Goal: Download file/media

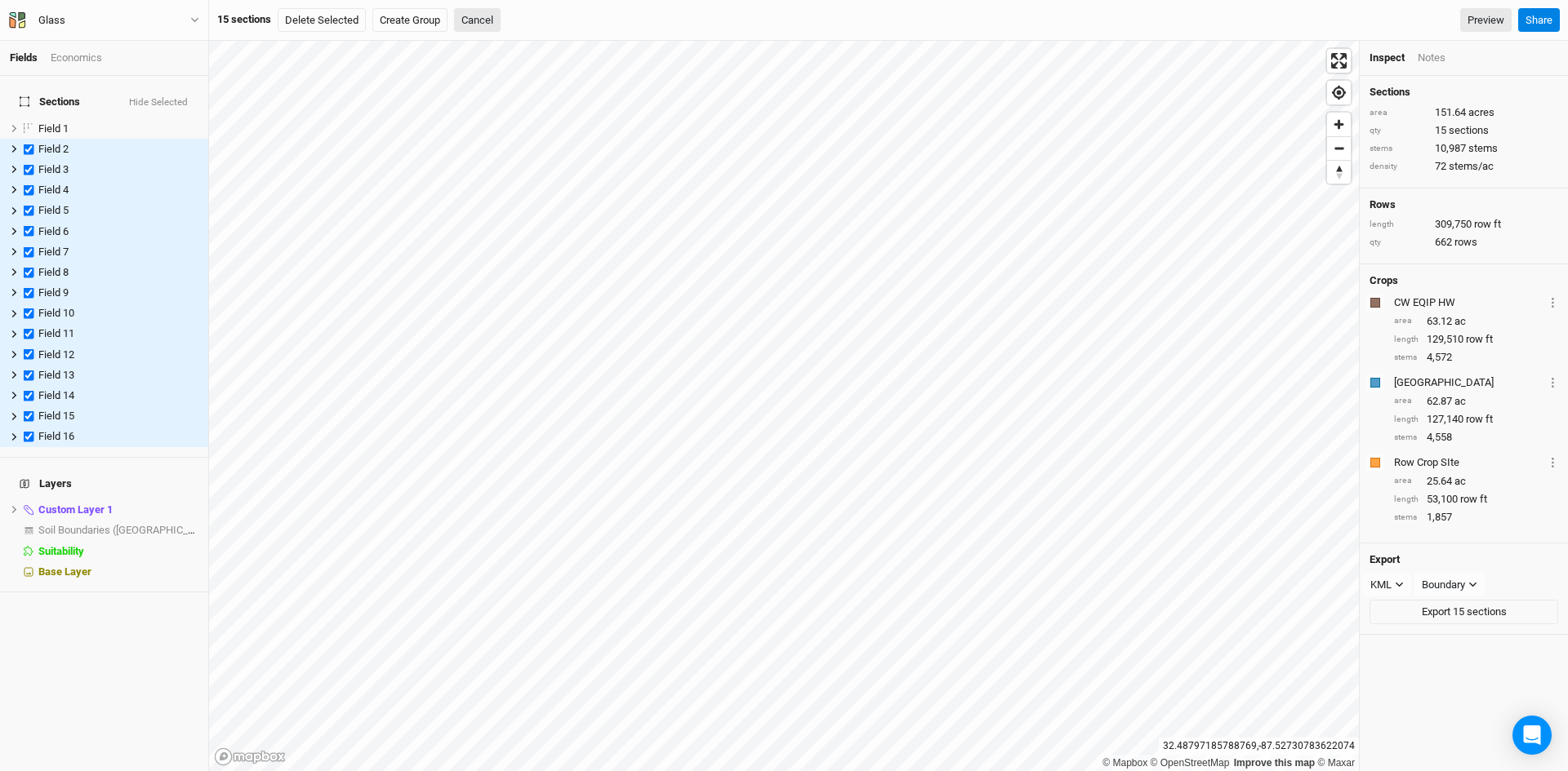
click at [154, 97] on button "Hide Selected" at bounding box center [158, 103] width 60 height 12
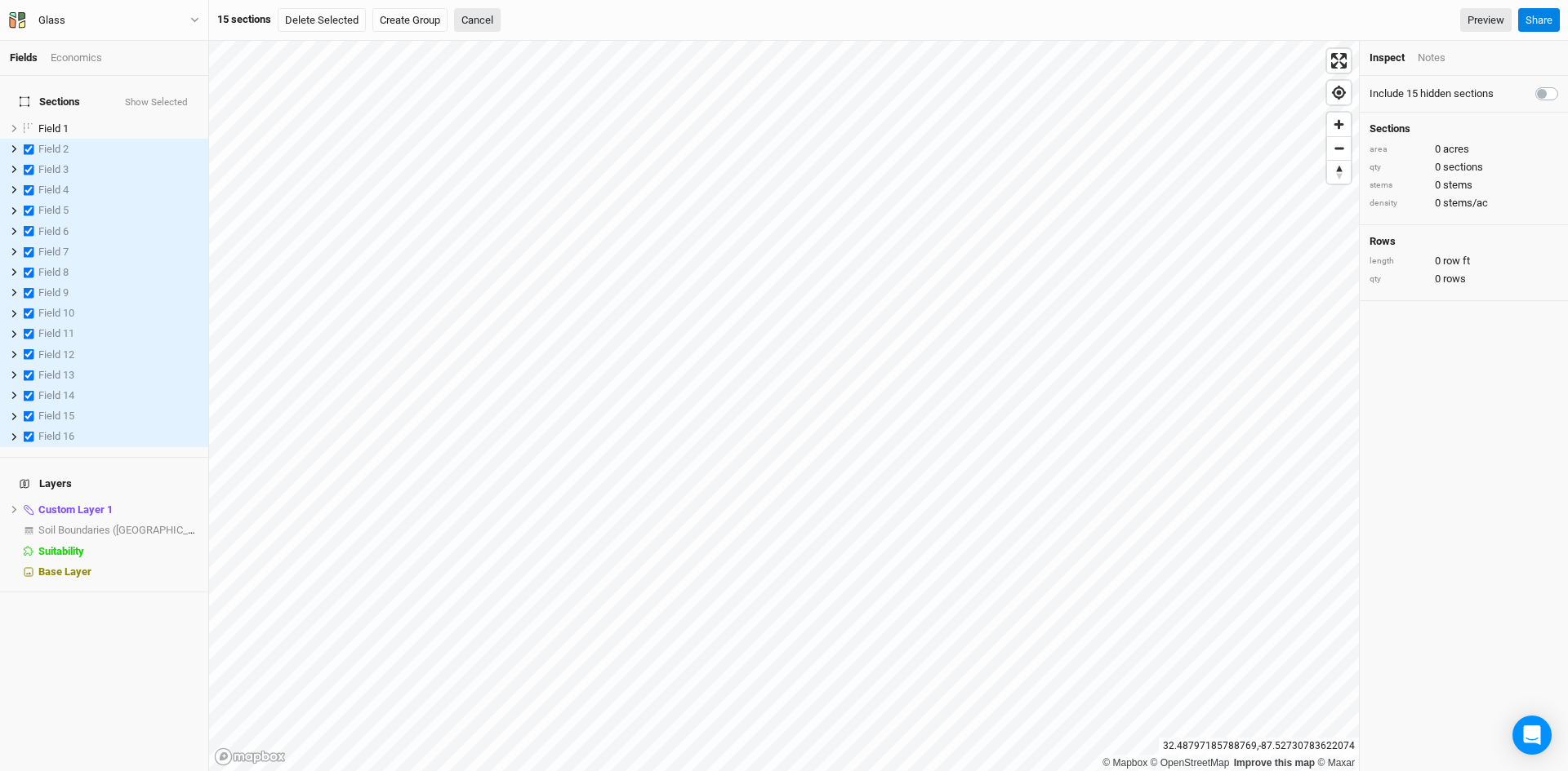
click at [154, 97] on button "Show Selected" at bounding box center [156, 103] width 65 height 12
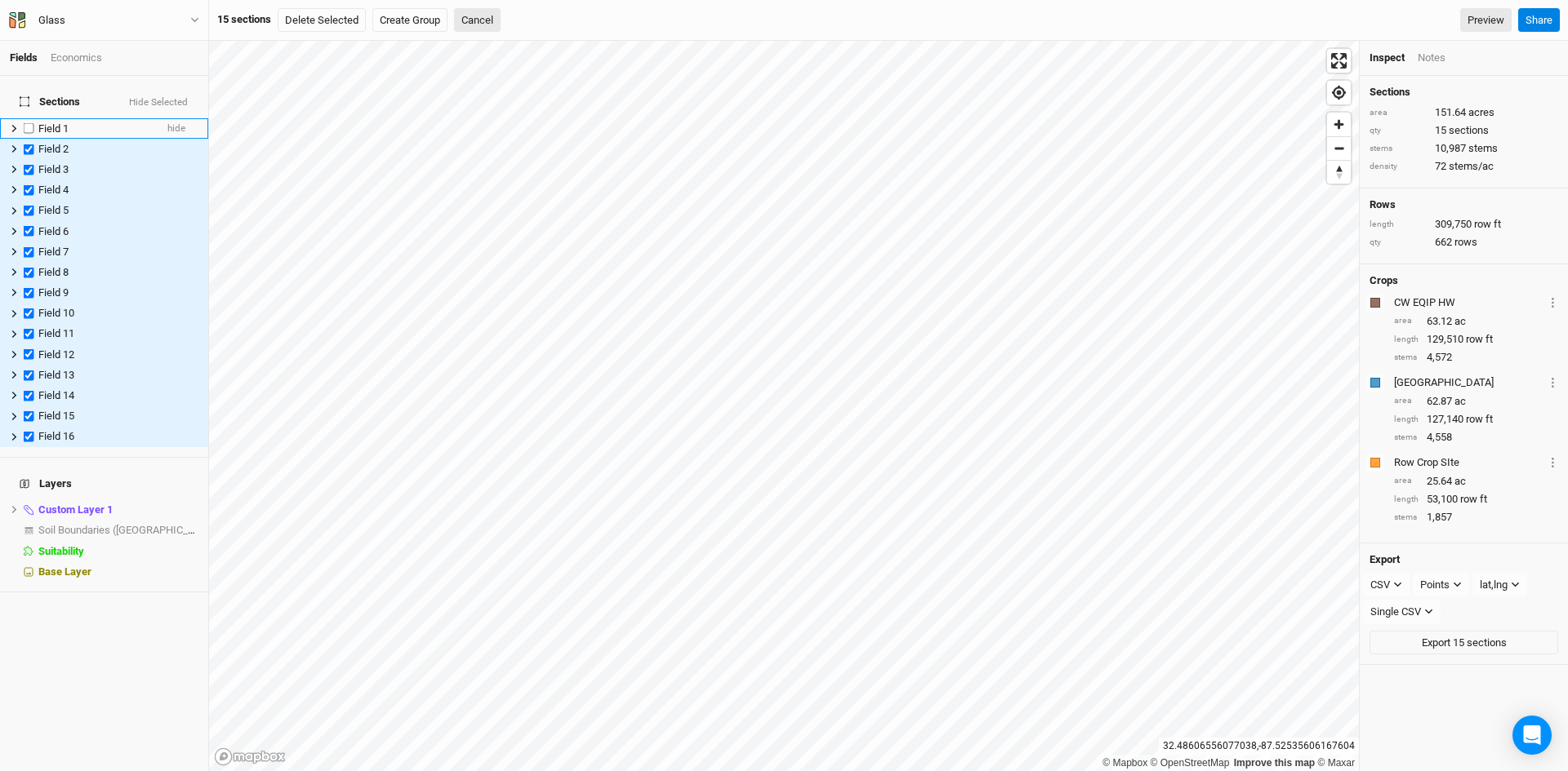
click at [27, 118] on label at bounding box center [28, 128] width 20 height 20
click at [27, 123] on input "checkbox" at bounding box center [28, 128] width 11 height 11
checkbox input "true"
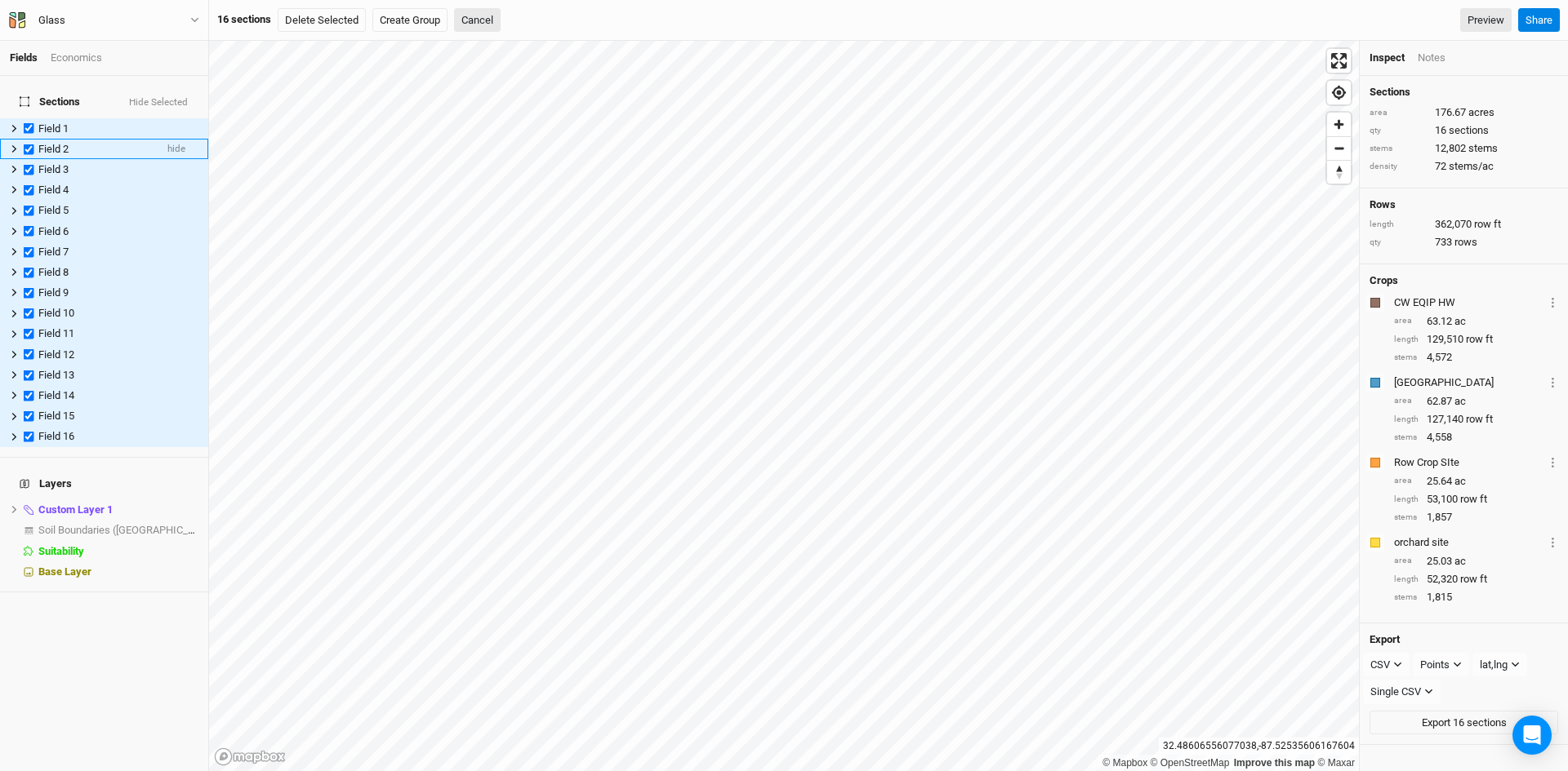
click at [27, 138] on label at bounding box center [28, 148] width 20 height 20
click at [27, 143] on input "checkbox" at bounding box center [28, 148] width 11 height 11
checkbox input "false"
click at [25, 159] on label at bounding box center [28, 168] width 20 height 20
click at [25, 164] on input "checkbox" at bounding box center [28, 169] width 11 height 11
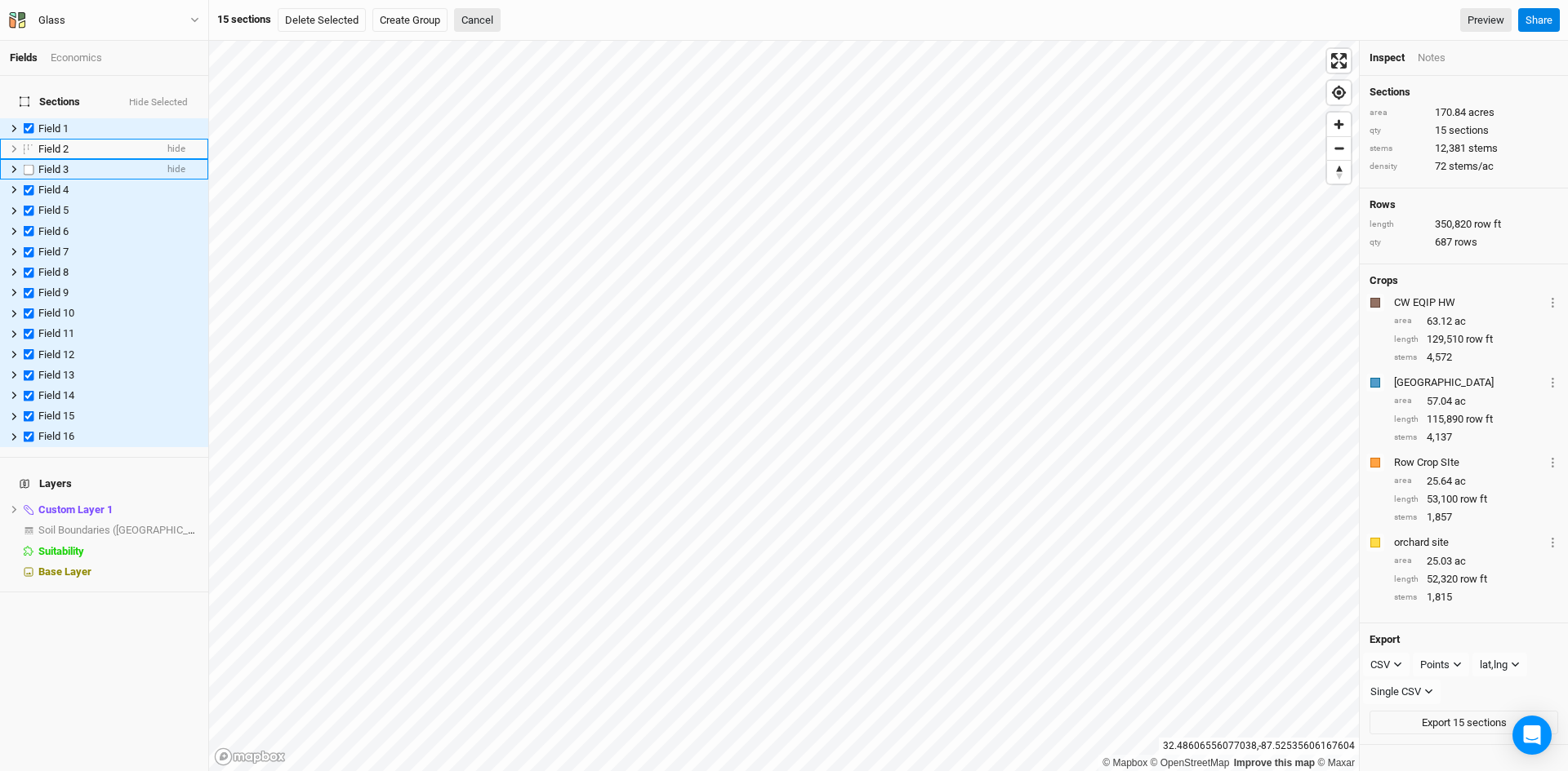
checkbox input "false"
drag, startPoint x: 25, startPoint y: 172, endPoint x: 26, endPoint y: 182, distance: 10.0
click at [25, 180] on label at bounding box center [28, 190] width 20 height 20
click at [25, 185] on input "checkbox" at bounding box center [28, 190] width 11 height 11
checkbox input "false"
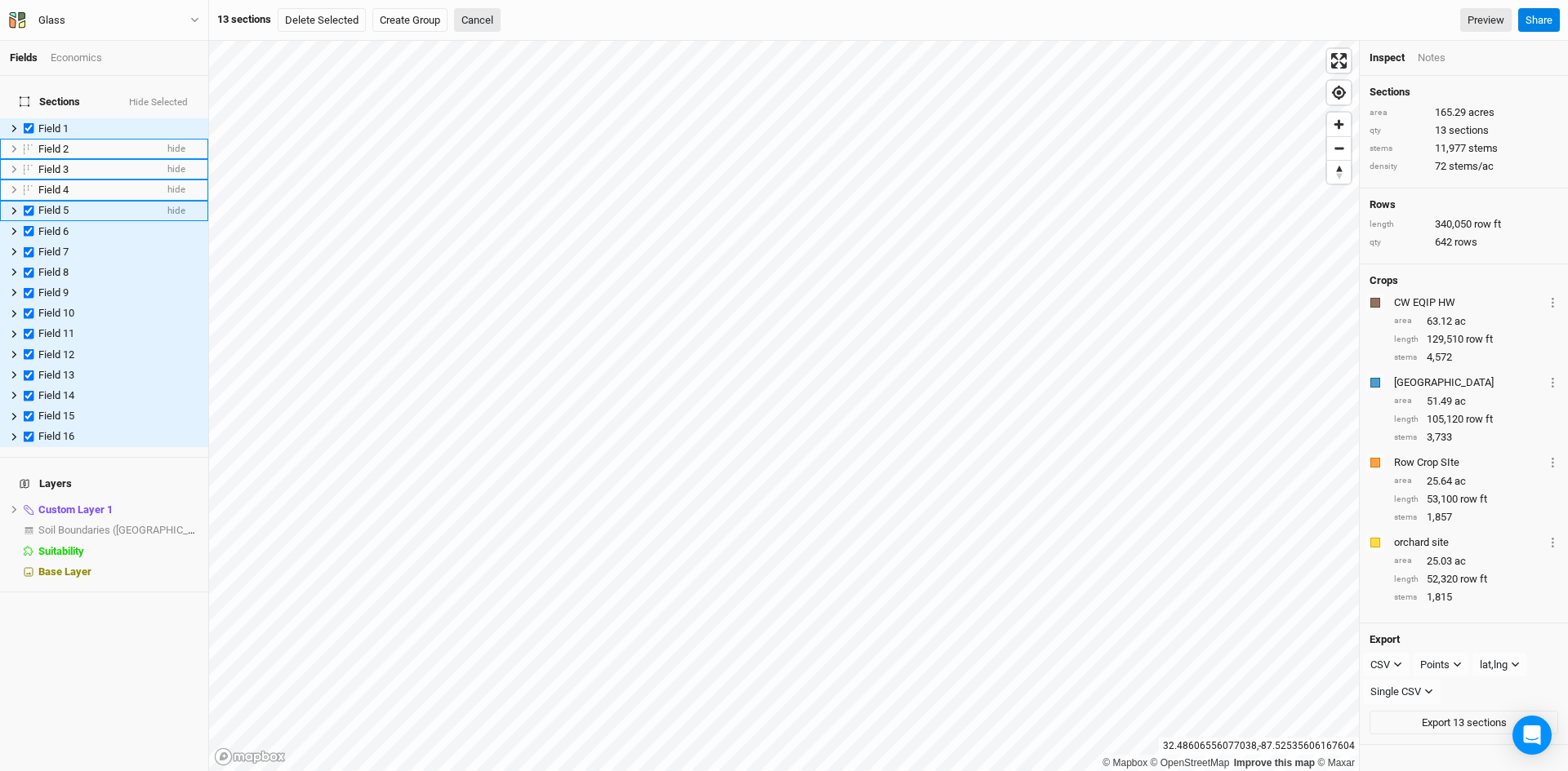
click at [29, 201] on label at bounding box center [28, 211] width 20 height 20
click at [29, 206] on input "checkbox" at bounding box center [28, 211] width 11 height 11
checkbox input "false"
click at [28, 222] on label at bounding box center [28, 231] width 20 height 20
click at [28, 226] on input "checkbox" at bounding box center [28, 231] width 11 height 11
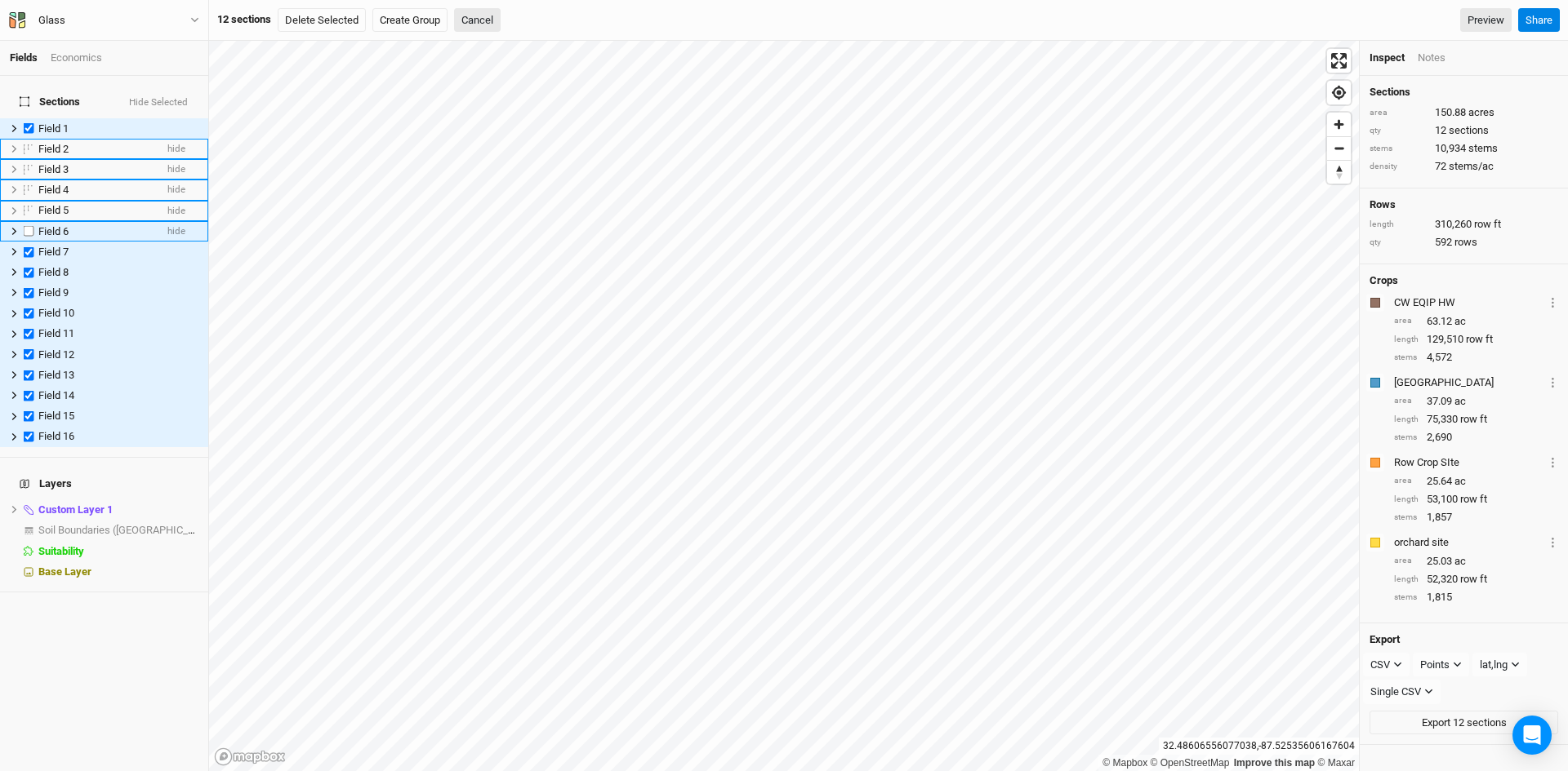
checkbox input "false"
click at [29, 242] on label at bounding box center [28, 252] width 20 height 20
click at [29, 247] on input "checkbox" at bounding box center [28, 252] width 11 height 11
checkbox input "false"
click at [29, 262] on label at bounding box center [28, 272] width 20 height 20
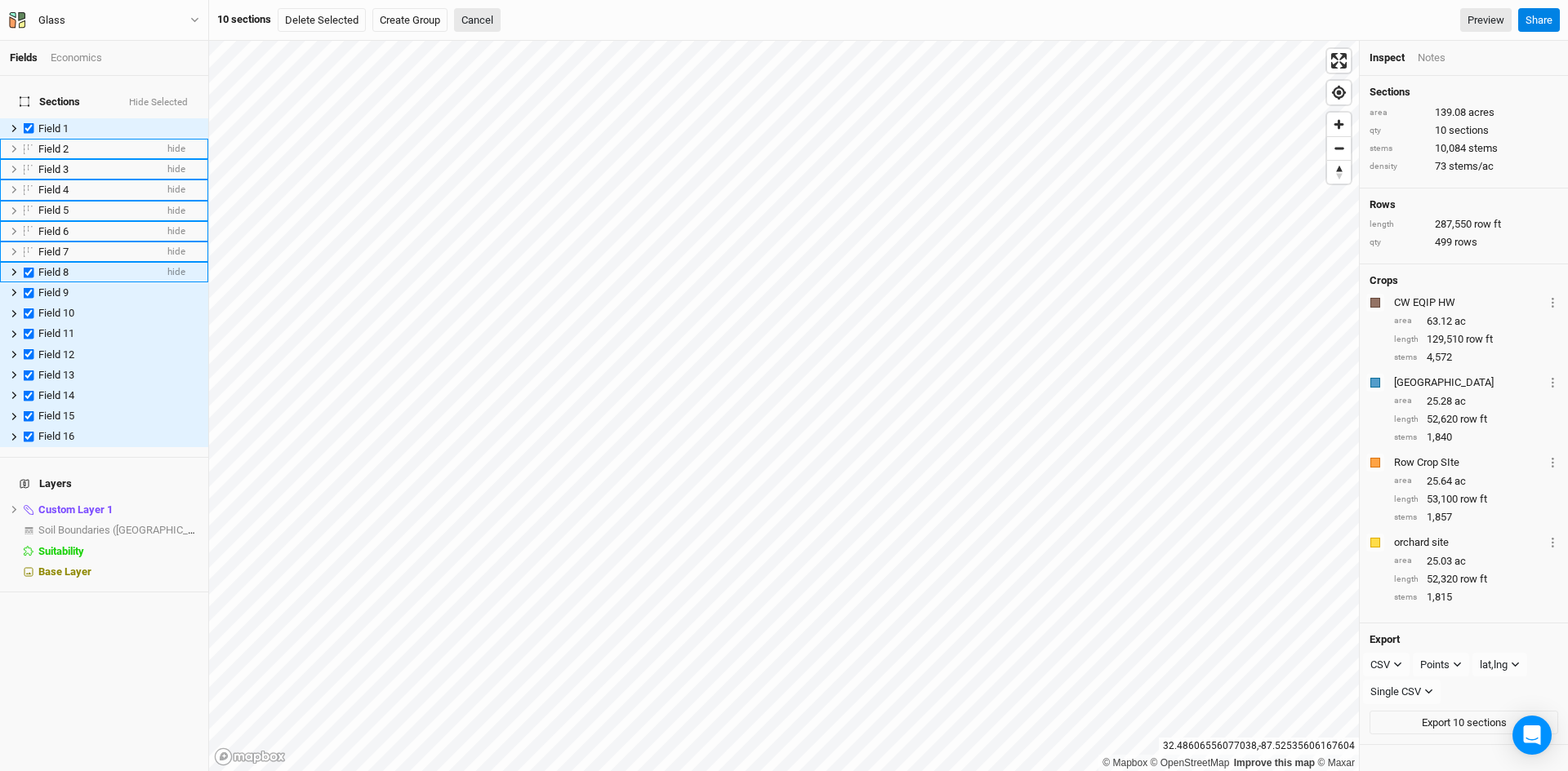
click at [29, 267] on input "checkbox" at bounding box center [28, 272] width 11 height 11
checkbox input "false"
click at [27, 282] on label at bounding box center [28, 292] width 20 height 20
click at [27, 287] on input "checkbox" at bounding box center [28, 292] width 11 height 11
checkbox input "false"
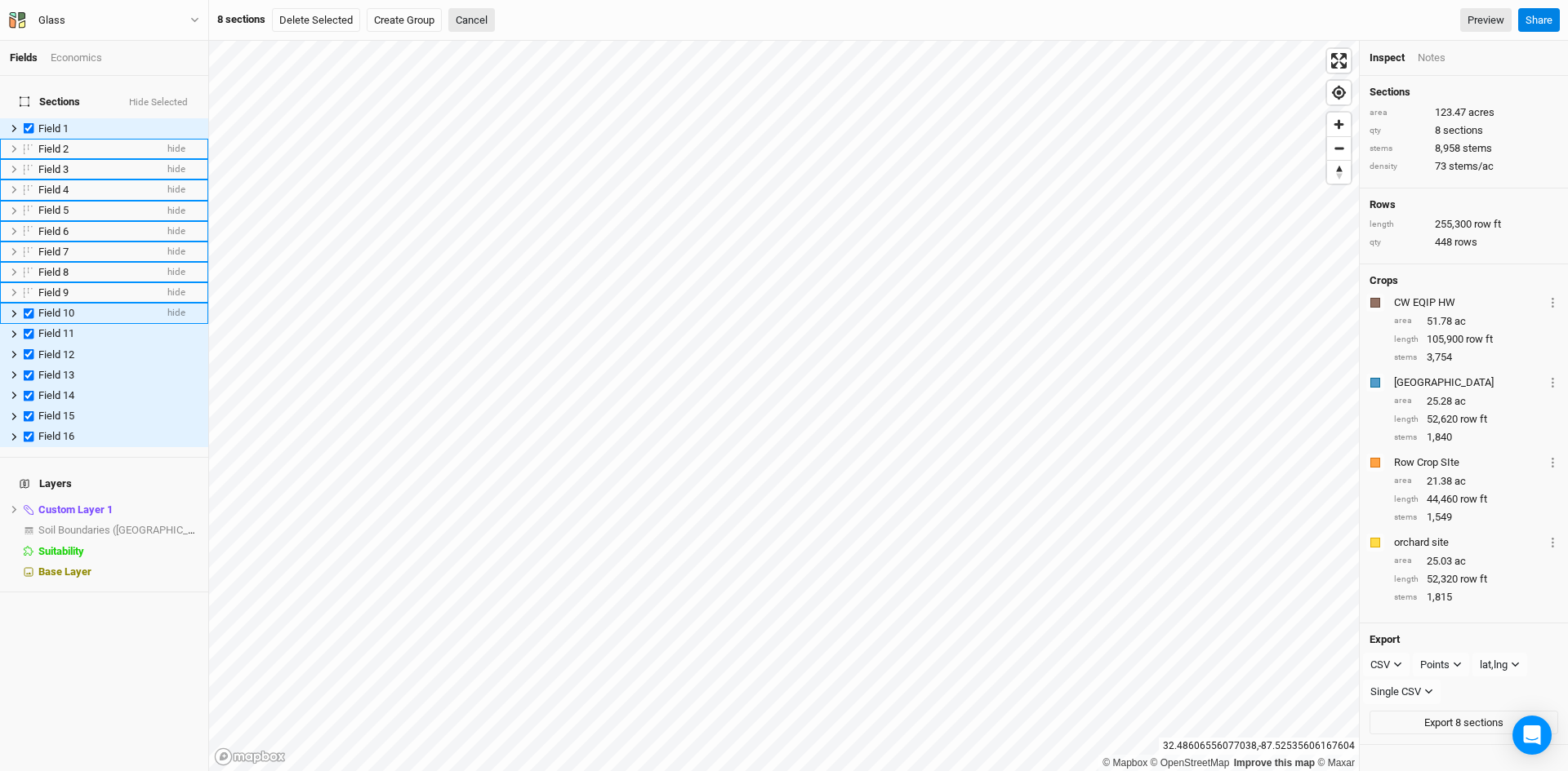
click at [27, 304] on label at bounding box center [28, 313] width 20 height 20
click at [27, 309] on input "checkbox" at bounding box center [28, 313] width 11 height 11
checkbox input "false"
click at [27, 324] on label at bounding box center [28, 334] width 20 height 20
click at [27, 329] on input "checkbox" at bounding box center [28, 334] width 11 height 11
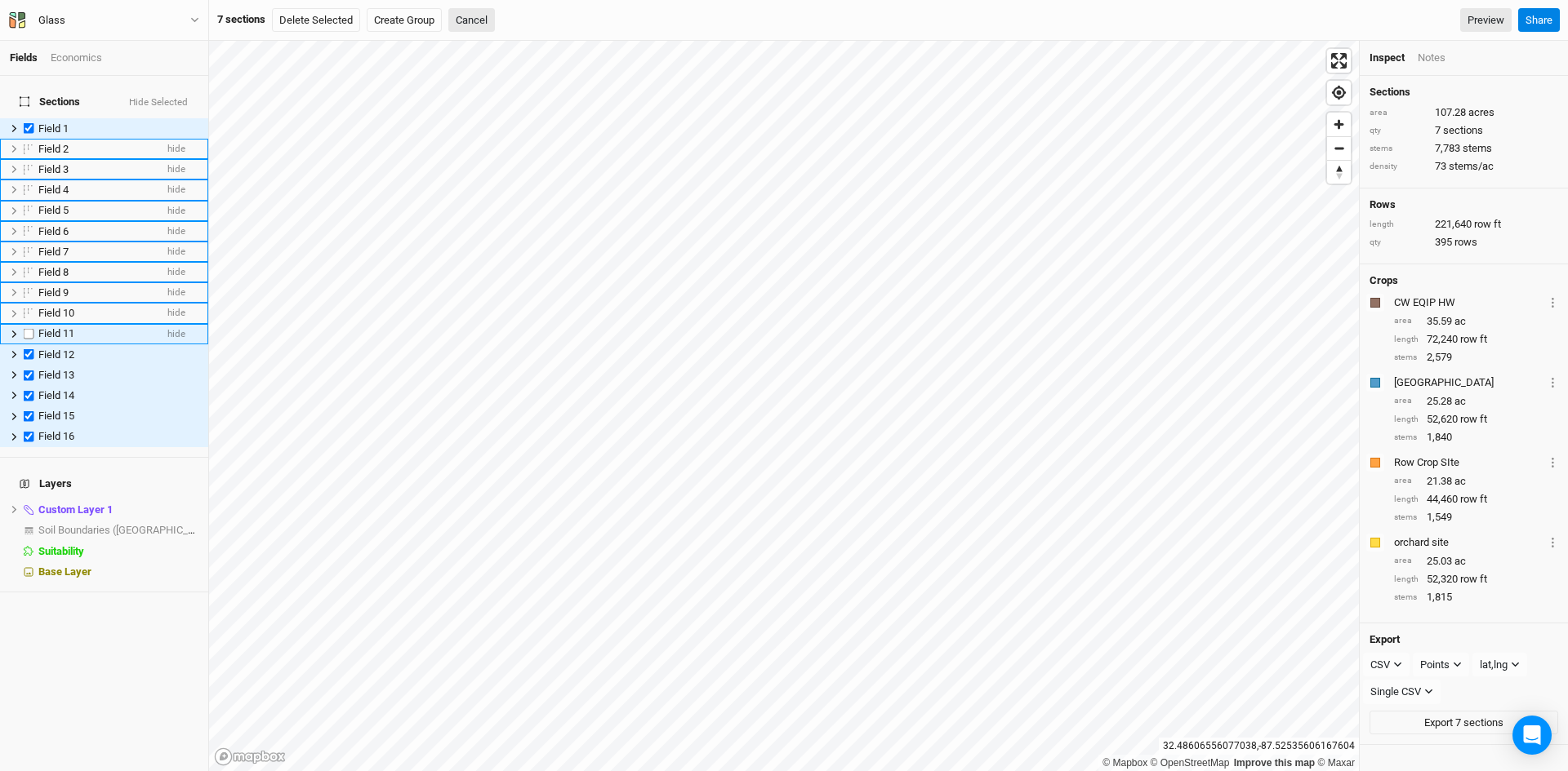
checkbox input "false"
drag, startPoint x: 27, startPoint y: 341, endPoint x: 26, endPoint y: 351, distance: 10.0
click at [27, 344] on label at bounding box center [28, 354] width 20 height 20
click at [27, 349] on input "checkbox" at bounding box center [28, 354] width 11 height 11
checkbox input "false"
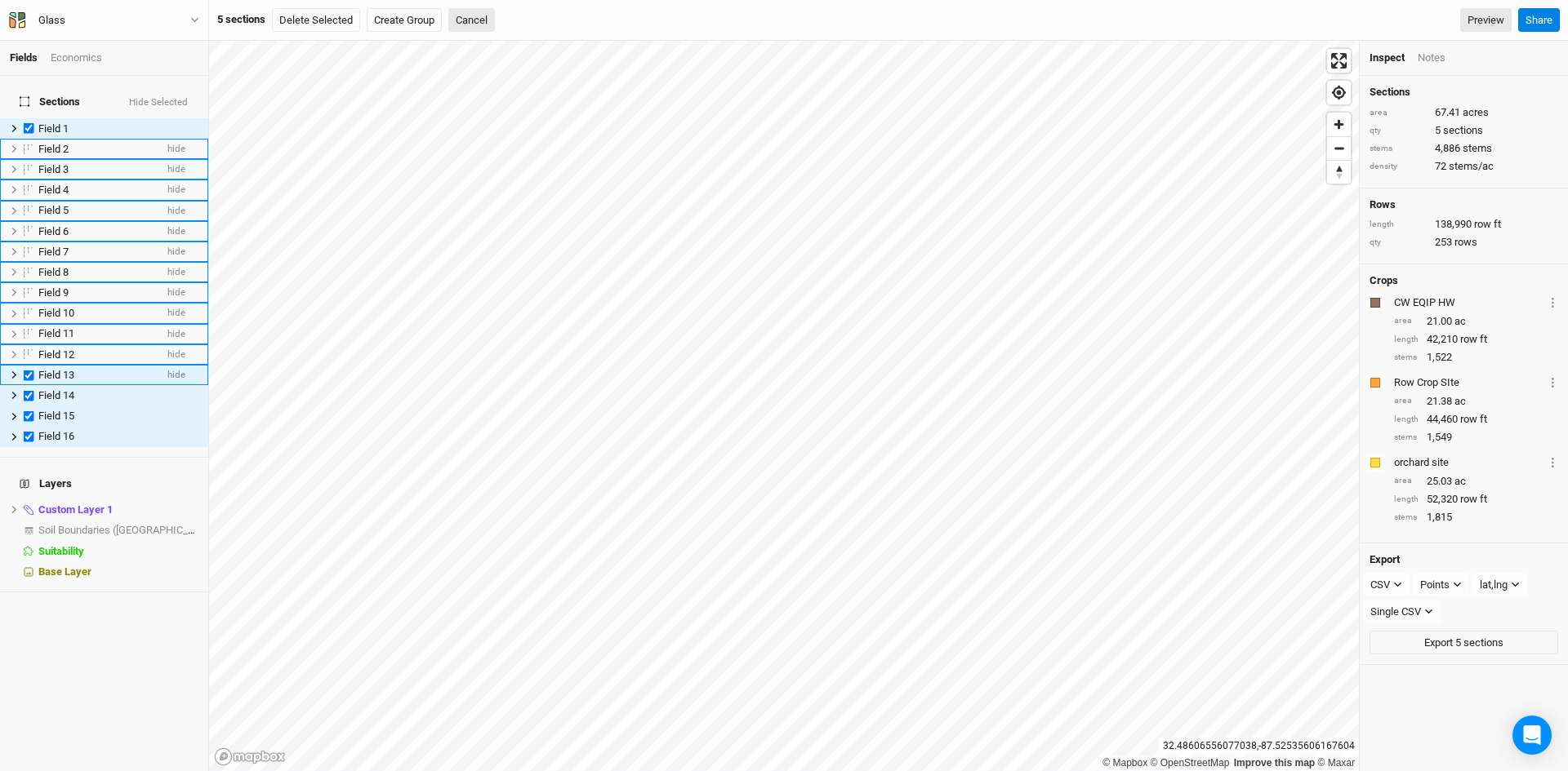
drag, startPoint x: 26, startPoint y: 363, endPoint x: 28, endPoint y: 372, distance: 9.2
click at [26, 365] on label at bounding box center [28, 374] width 20 height 20
click at [26, 370] on input "checkbox" at bounding box center [28, 374] width 11 height 11
checkbox input "false"
click at [29, 385] on label at bounding box center [28, 395] width 20 height 20
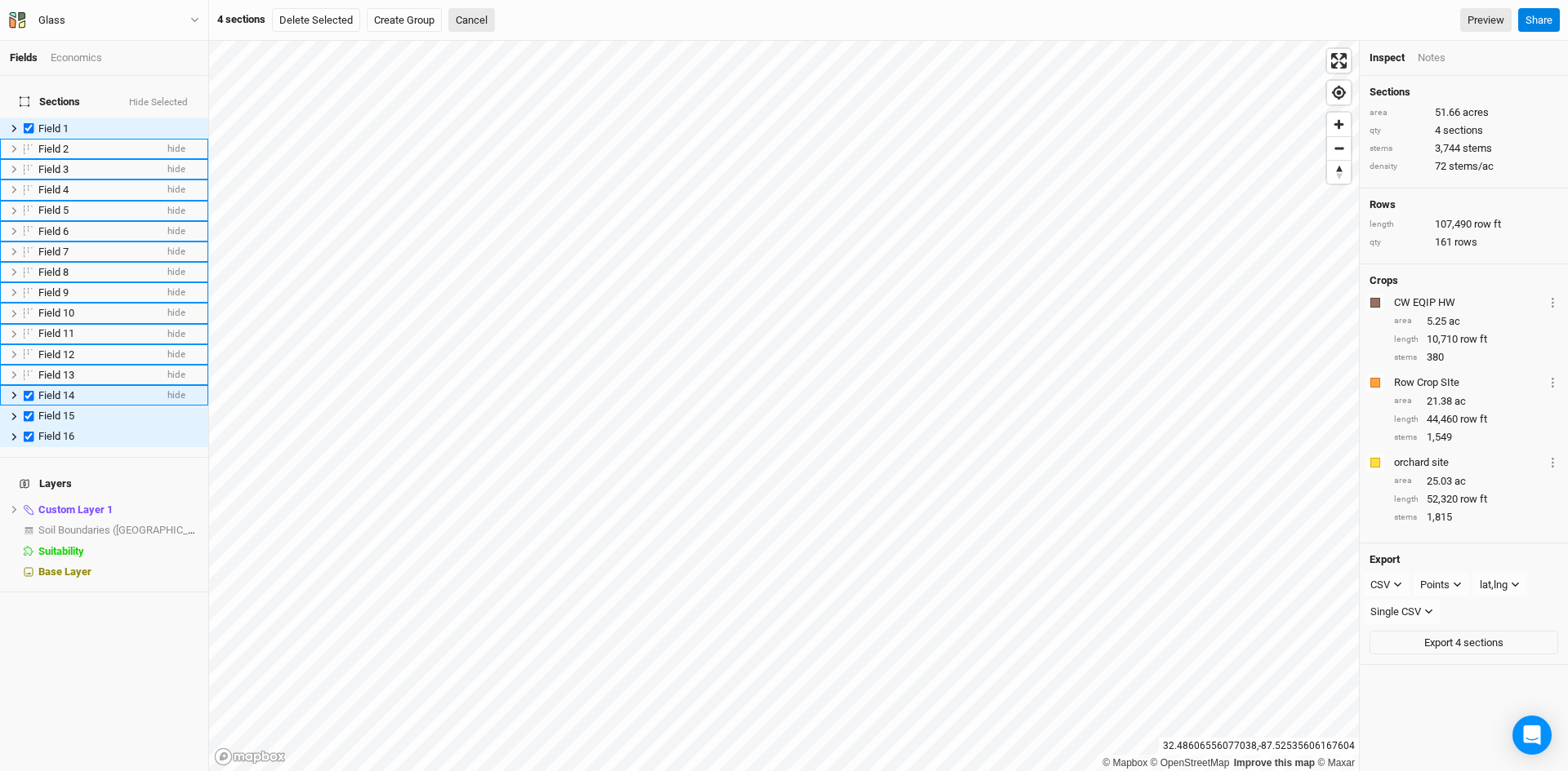
click at [29, 390] on input "checkbox" at bounding box center [28, 395] width 11 height 11
checkbox input "false"
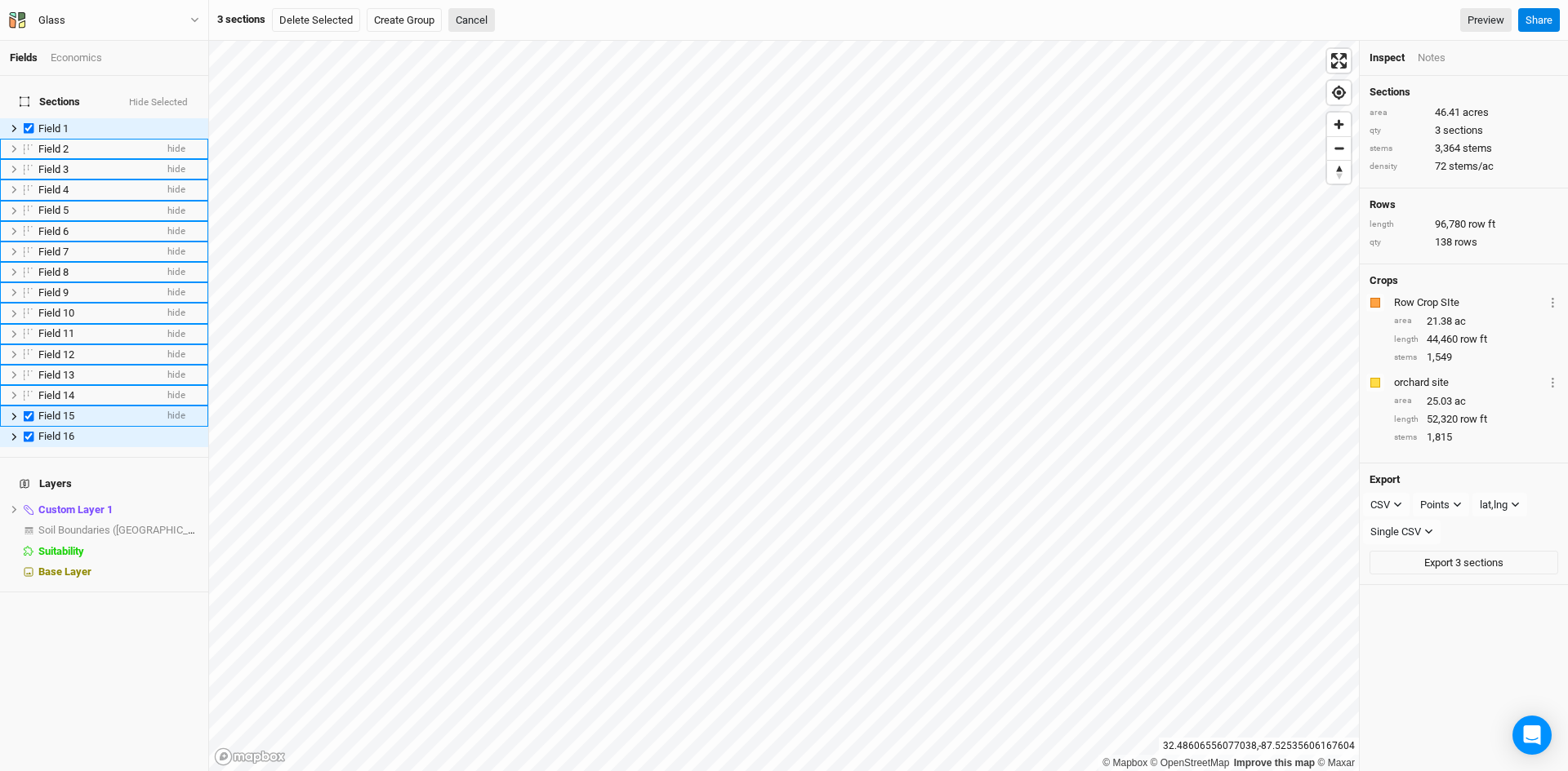
click at [30, 406] on label at bounding box center [28, 416] width 20 height 20
click at [30, 411] on input "checkbox" at bounding box center [28, 416] width 11 height 11
checkbox input "false"
click at [28, 427] on label at bounding box center [28, 436] width 20 height 20
click at [28, 431] on input "checkbox" at bounding box center [28, 436] width 11 height 11
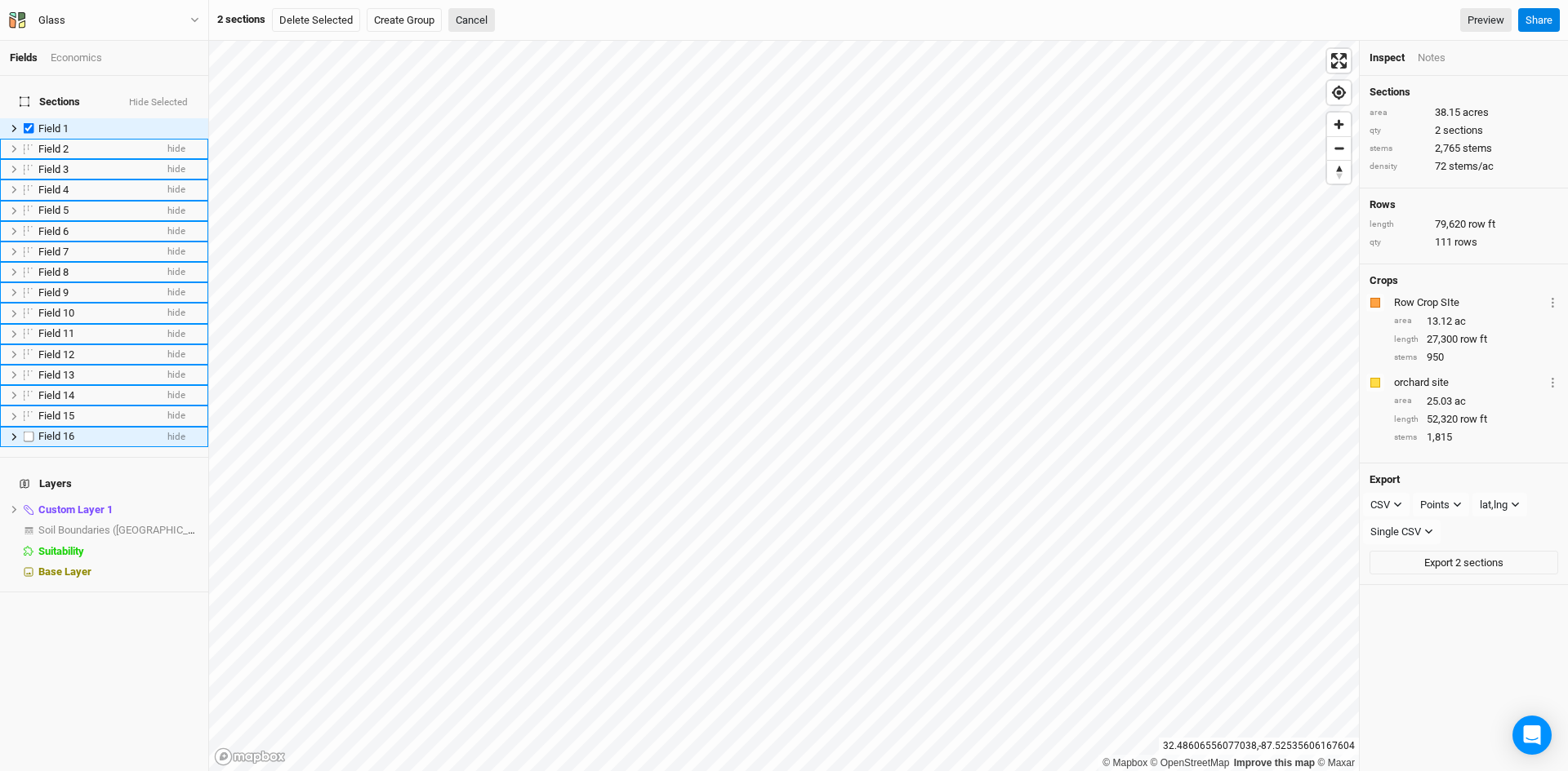
checkbox input "false"
click at [1371, 417] on div "CSV" at bounding box center [1379, 425] width 19 height 16
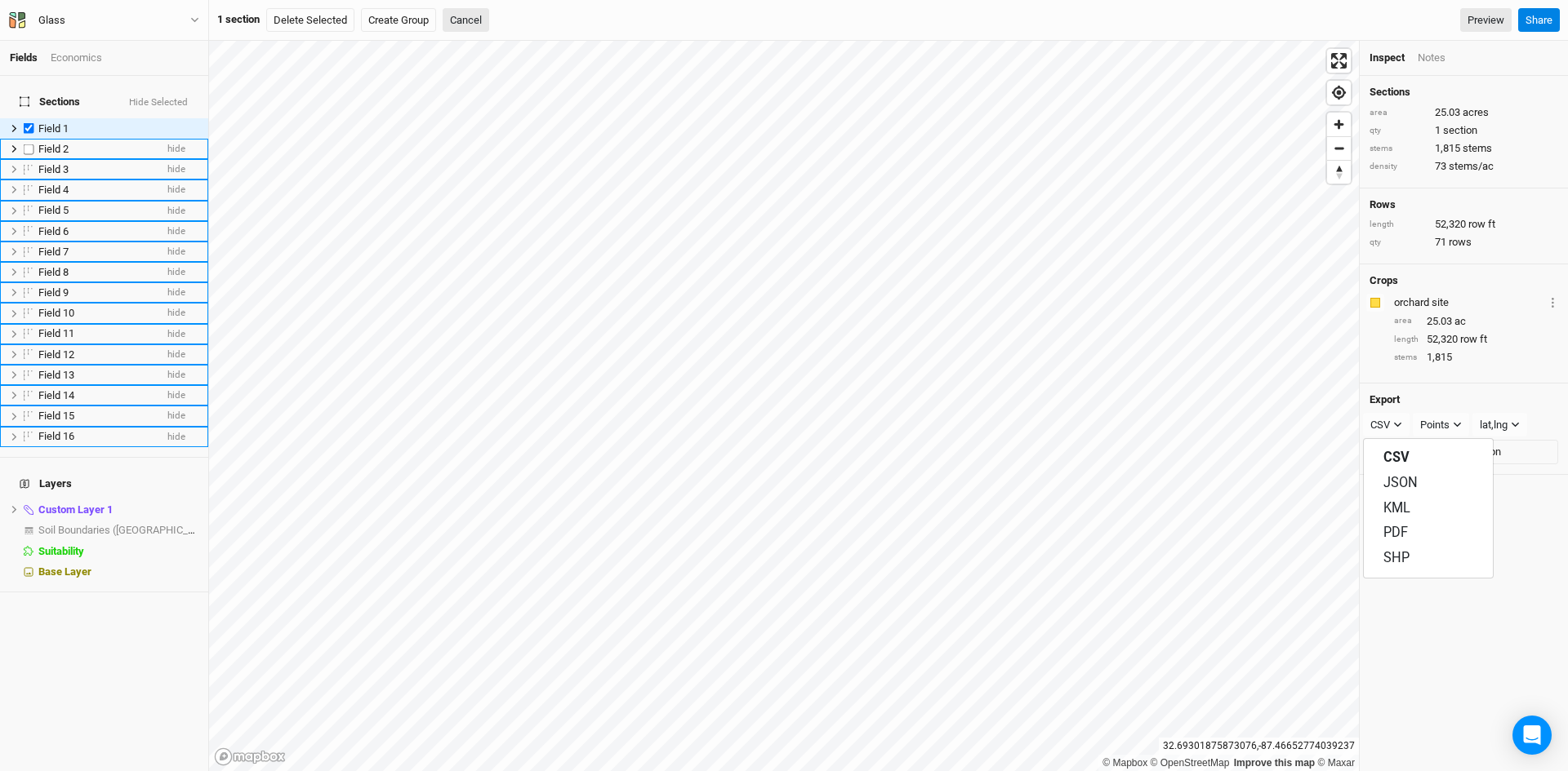
click at [27, 141] on label at bounding box center [28, 148] width 20 height 20
click at [27, 143] on input "checkbox" at bounding box center [28, 148] width 11 height 11
checkbox input "true"
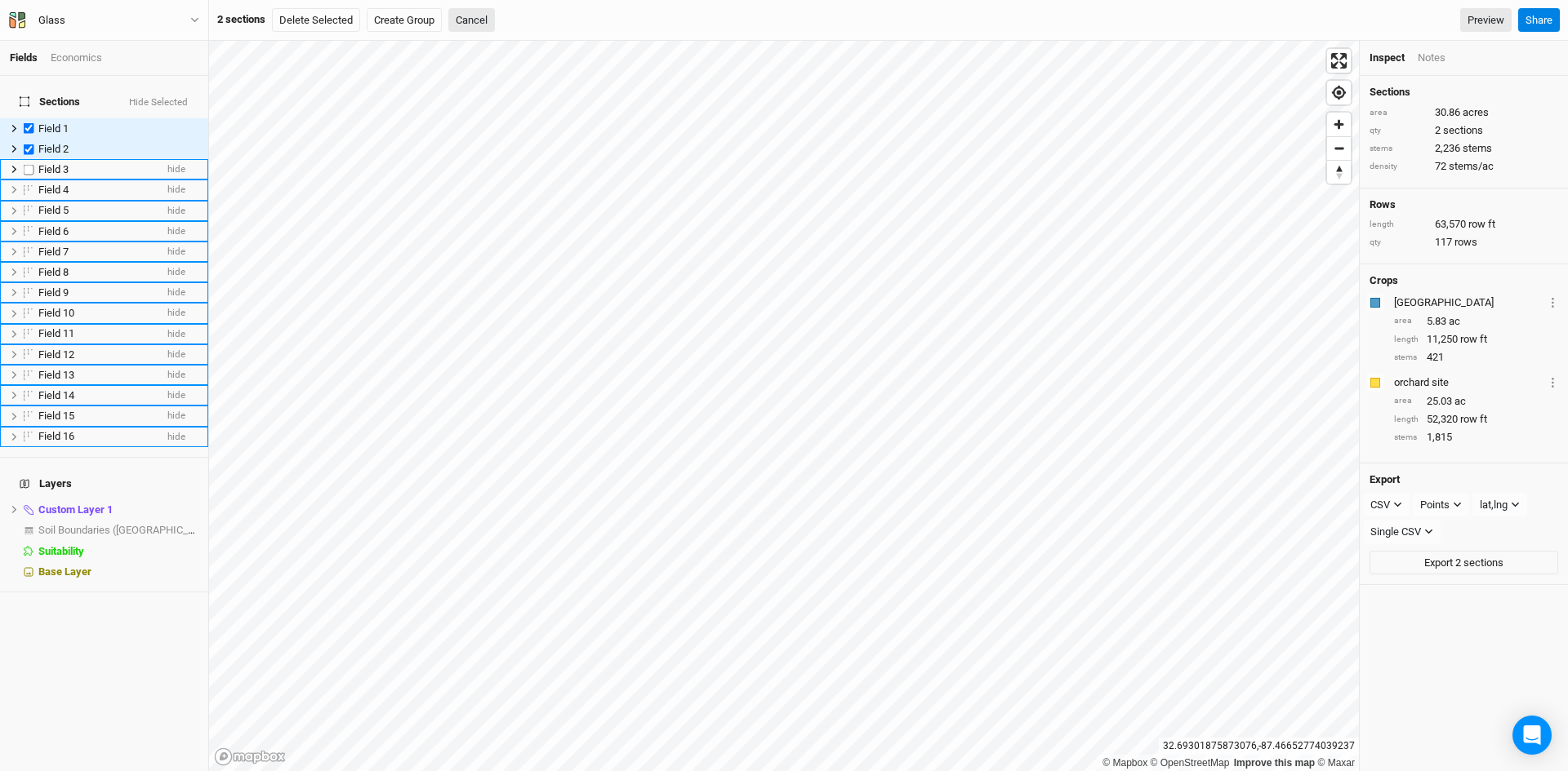
click at [28, 161] on label at bounding box center [28, 168] width 20 height 20
click at [28, 164] on input "checkbox" at bounding box center [28, 169] width 11 height 11
checkbox input "true"
click at [31, 182] on label at bounding box center [28, 190] width 20 height 20
click at [31, 185] on input "checkbox" at bounding box center [28, 190] width 11 height 11
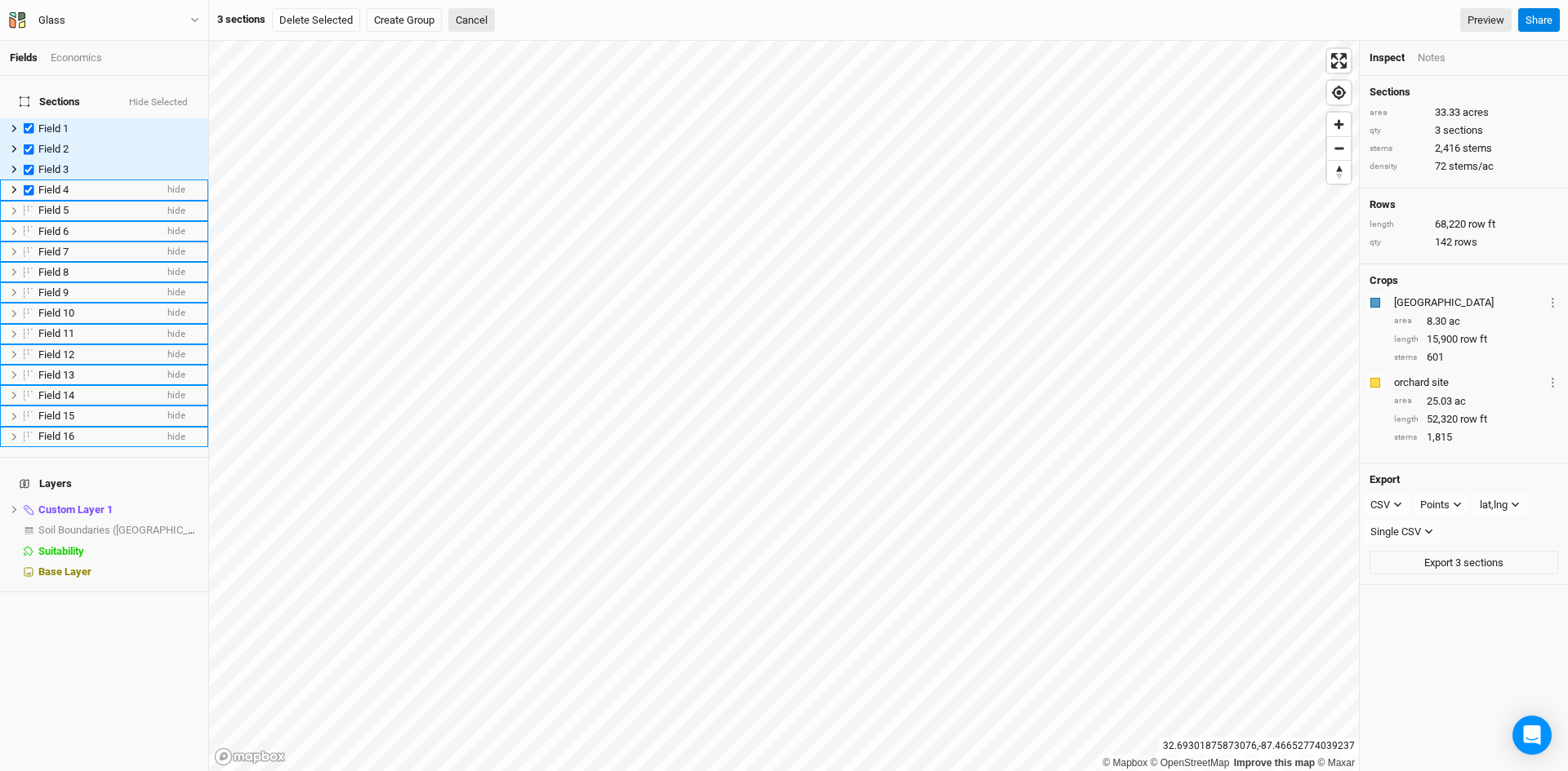
checkbox input "true"
click at [30, 203] on label at bounding box center [28, 211] width 20 height 20
click at [30, 206] on input "checkbox" at bounding box center [28, 211] width 11 height 11
checkbox input "true"
drag, startPoint x: 29, startPoint y: 212, endPoint x: 31, endPoint y: 233, distance: 21.1
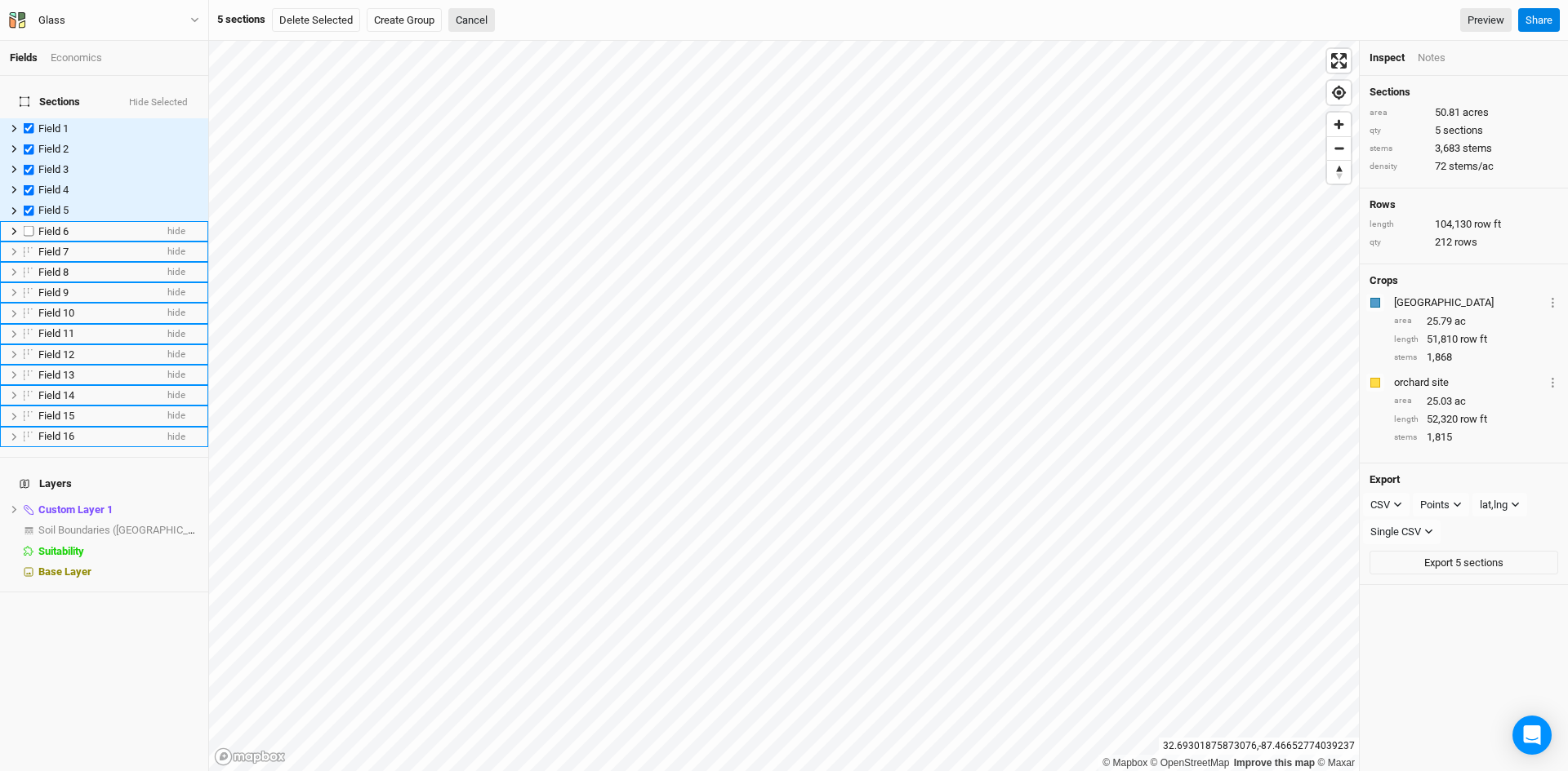
click at [28, 222] on label at bounding box center [28, 231] width 20 height 20
click at [28, 226] on input "checkbox" at bounding box center [28, 231] width 11 height 11
checkbox input "true"
click at [29, 243] on label at bounding box center [28, 252] width 20 height 20
click at [29, 247] on input "checkbox" at bounding box center [28, 252] width 11 height 11
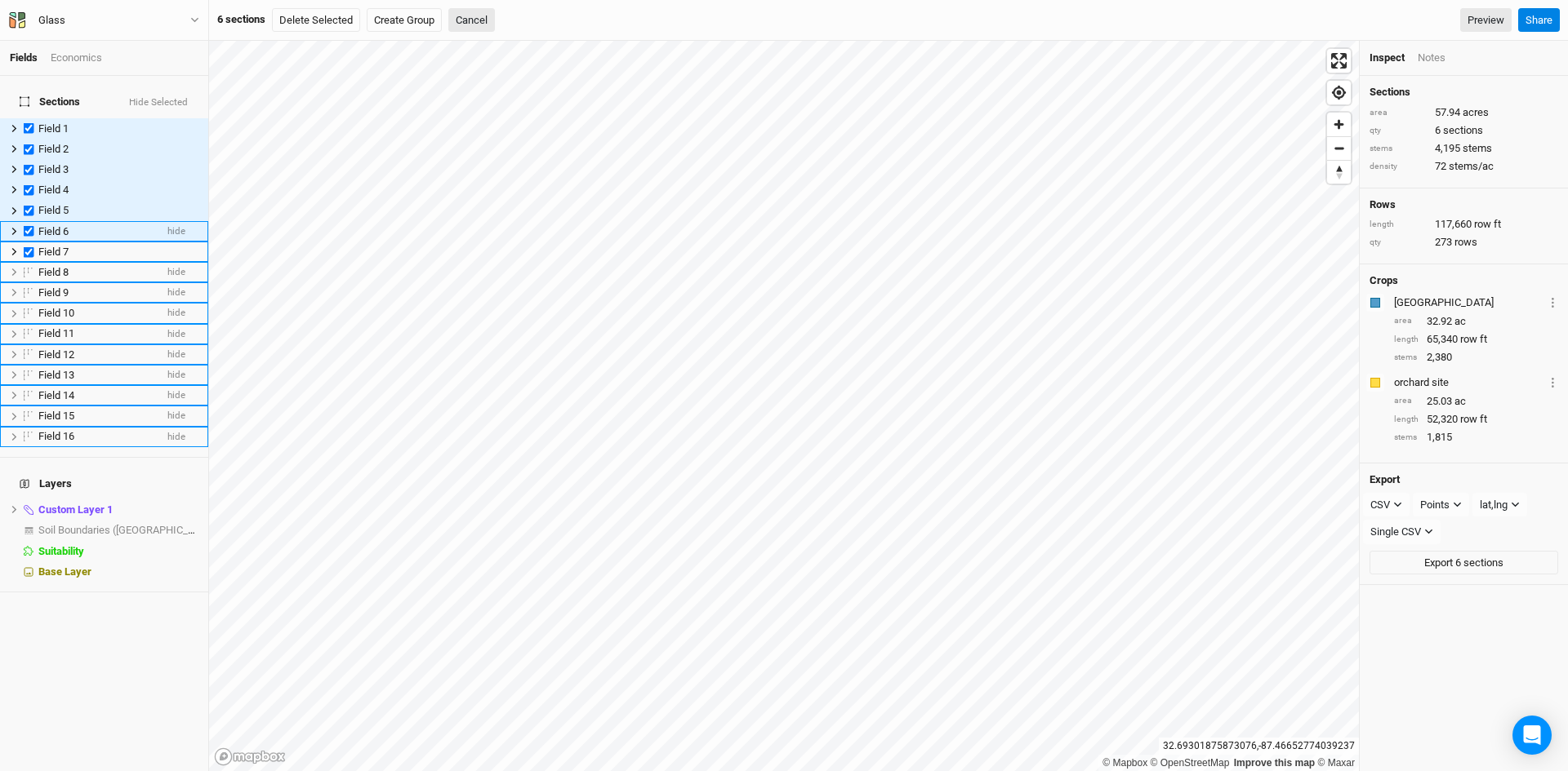
checkbox input "true"
drag, startPoint x: 28, startPoint y: 260, endPoint x: 27, endPoint y: 273, distance: 13.0
click at [27, 264] on label at bounding box center [28, 272] width 20 height 20
click at [27, 267] on input "checkbox" at bounding box center [28, 272] width 11 height 11
checkbox input "true"
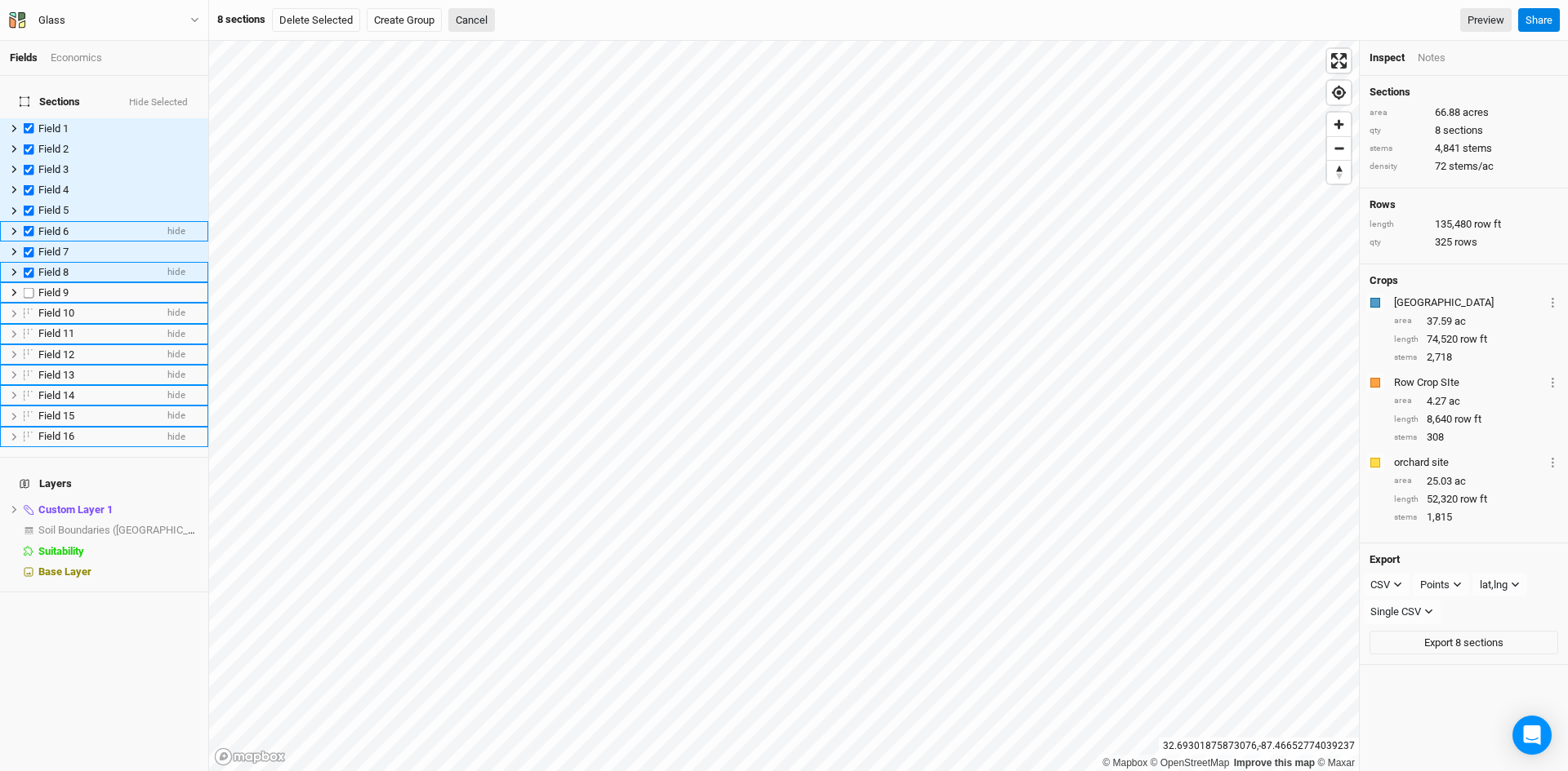
click at [34, 282] on label at bounding box center [28, 292] width 20 height 20
click at [34, 287] on input "checkbox" at bounding box center [28, 292] width 11 height 11
checkbox input "true"
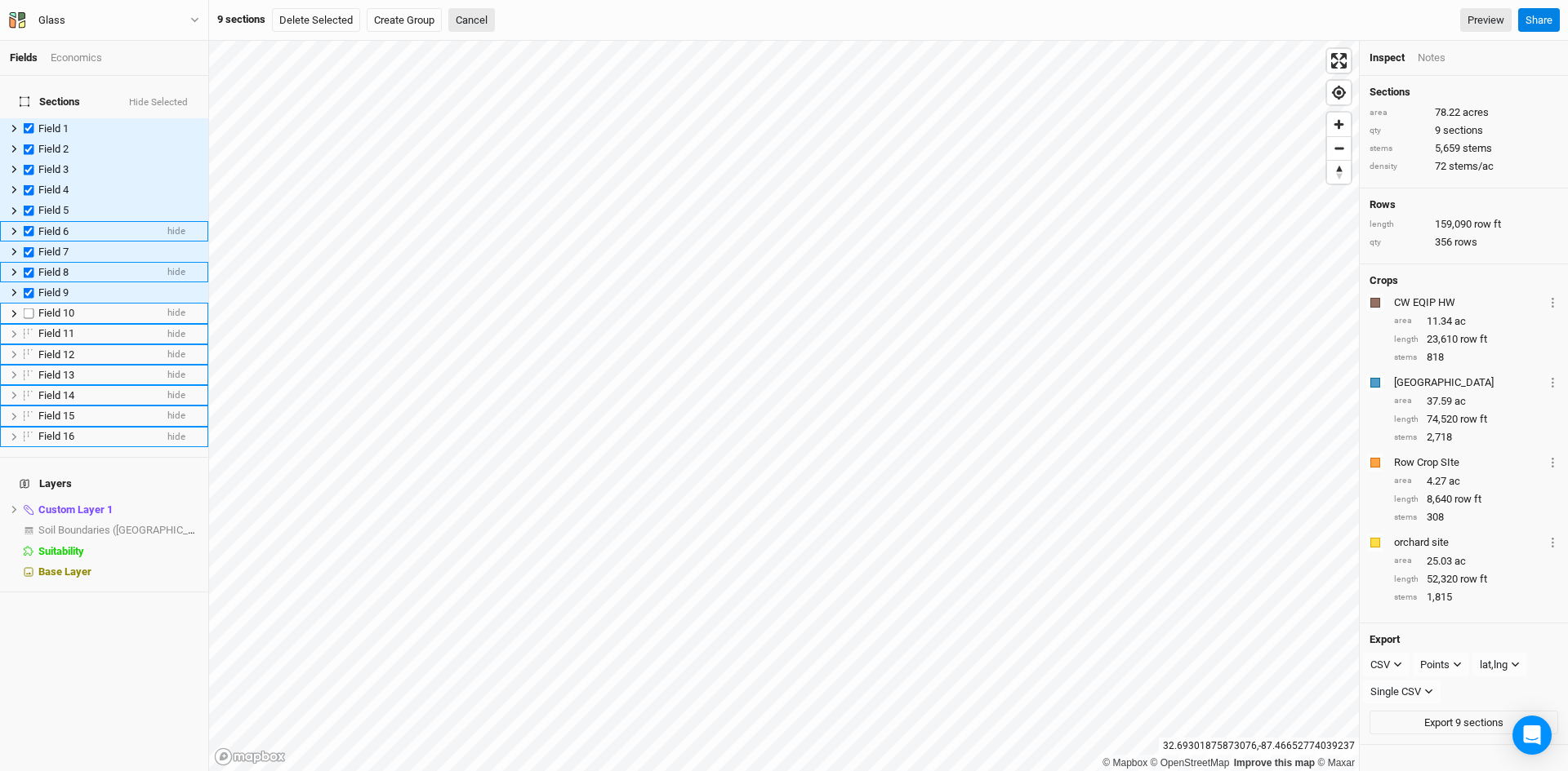
click at [29, 304] on label at bounding box center [28, 313] width 20 height 20
click at [29, 309] on input "checkbox" at bounding box center [28, 313] width 11 height 11
checkbox input "true"
click at [27, 324] on label at bounding box center [28, 334] width 20 height 20
click at [27, 329] on input "checkbox" at bounding box center [28, 334] width 11 height 11
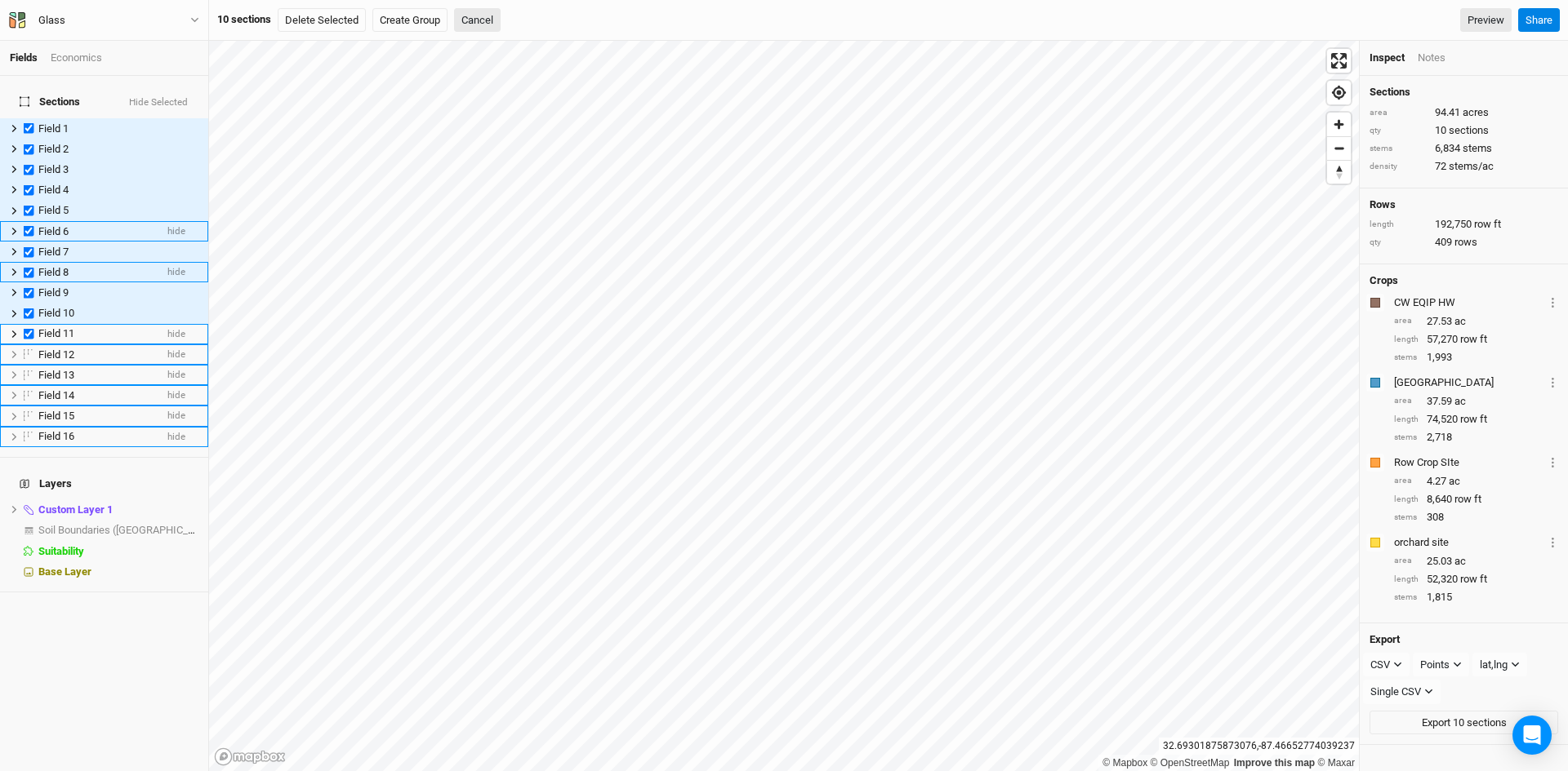
checkbox input "true"
click at [27, 344] on label at bounding box center [28, 354] width 20 height 20
click at [27, 349] on input "checkbox" at bounding box center [28, 354] width 11 height 11
checkbox input "true"
drag, startPoint x: 27, startPoint y: 364, endPoint x: 23, endPoint y: 372, distance: 8.9
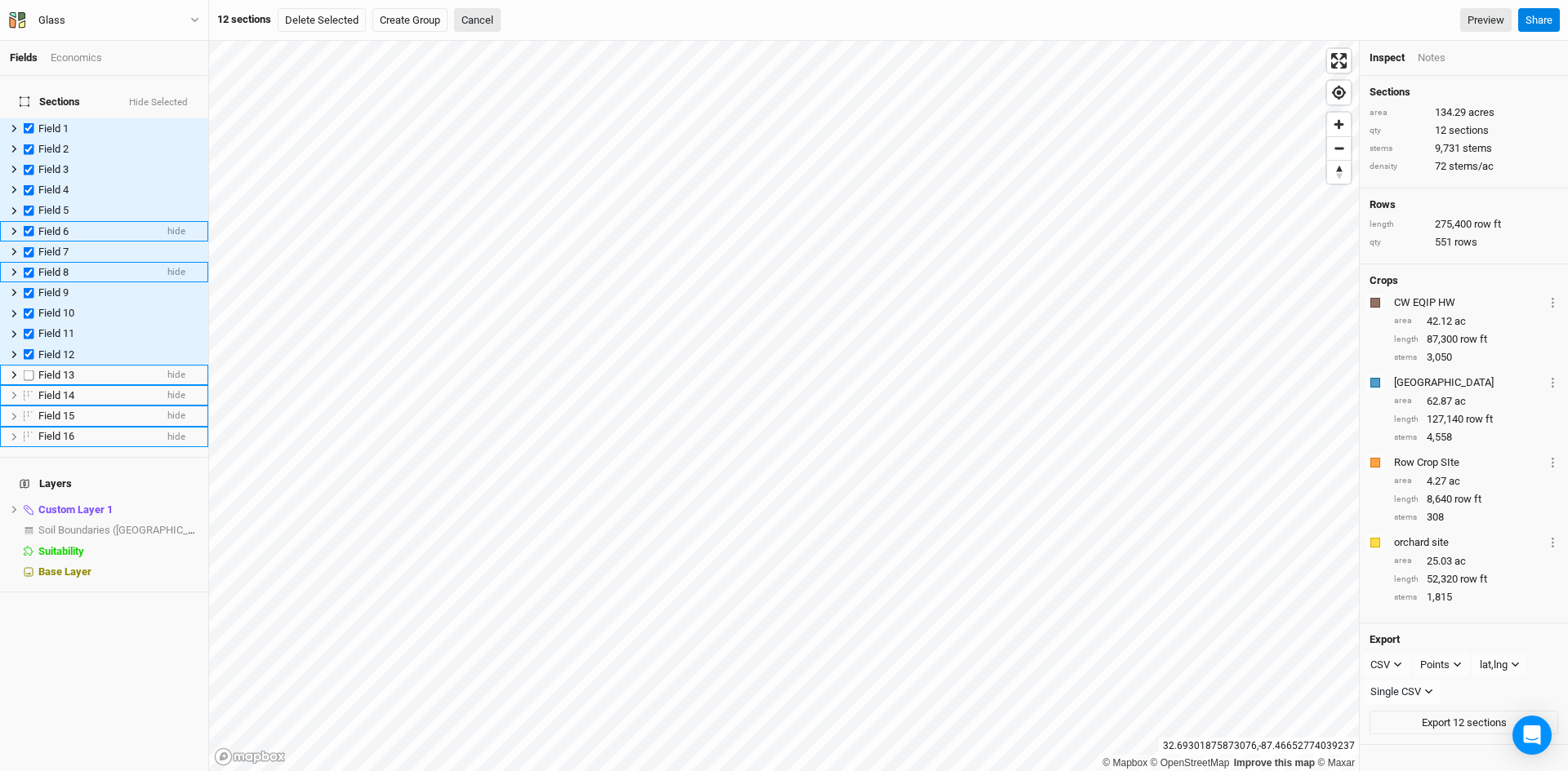
click at [27, 365] on label at bounding box center [28, 374] width 20 height 20
click at [27, 370] on input "checkbox" at bounding box center [28, 374] width 11 height 11
checkbox input "true"
click at [23, 387] on label at bounding box center [28, 395] width 20 height 20
click at [23, 390] on input "checkbox" at bounding box center [28, 395] width 11 height 11
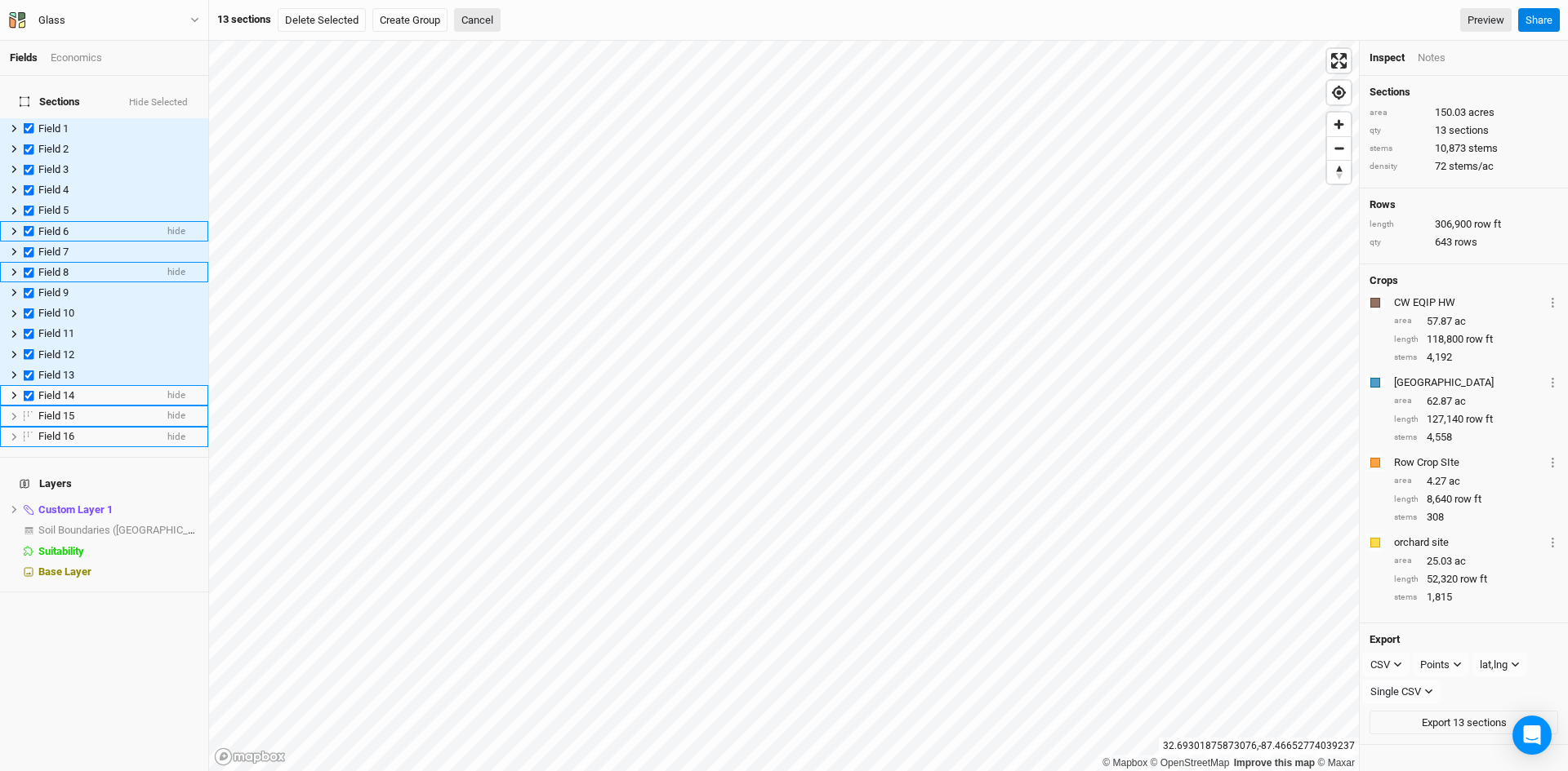
checkbox input "true"
click at [27, 406] on label at bounding box center [28, 416] width 20 height 20
click at [27, 411] on input "checkbox" at bounding box center [28, 416] width 11 height 11
checkbox input "true"
drag, startPoint x: 28, startPoint y: 416, endPoint x: 33, endPoint y: 426, distance: 11.2
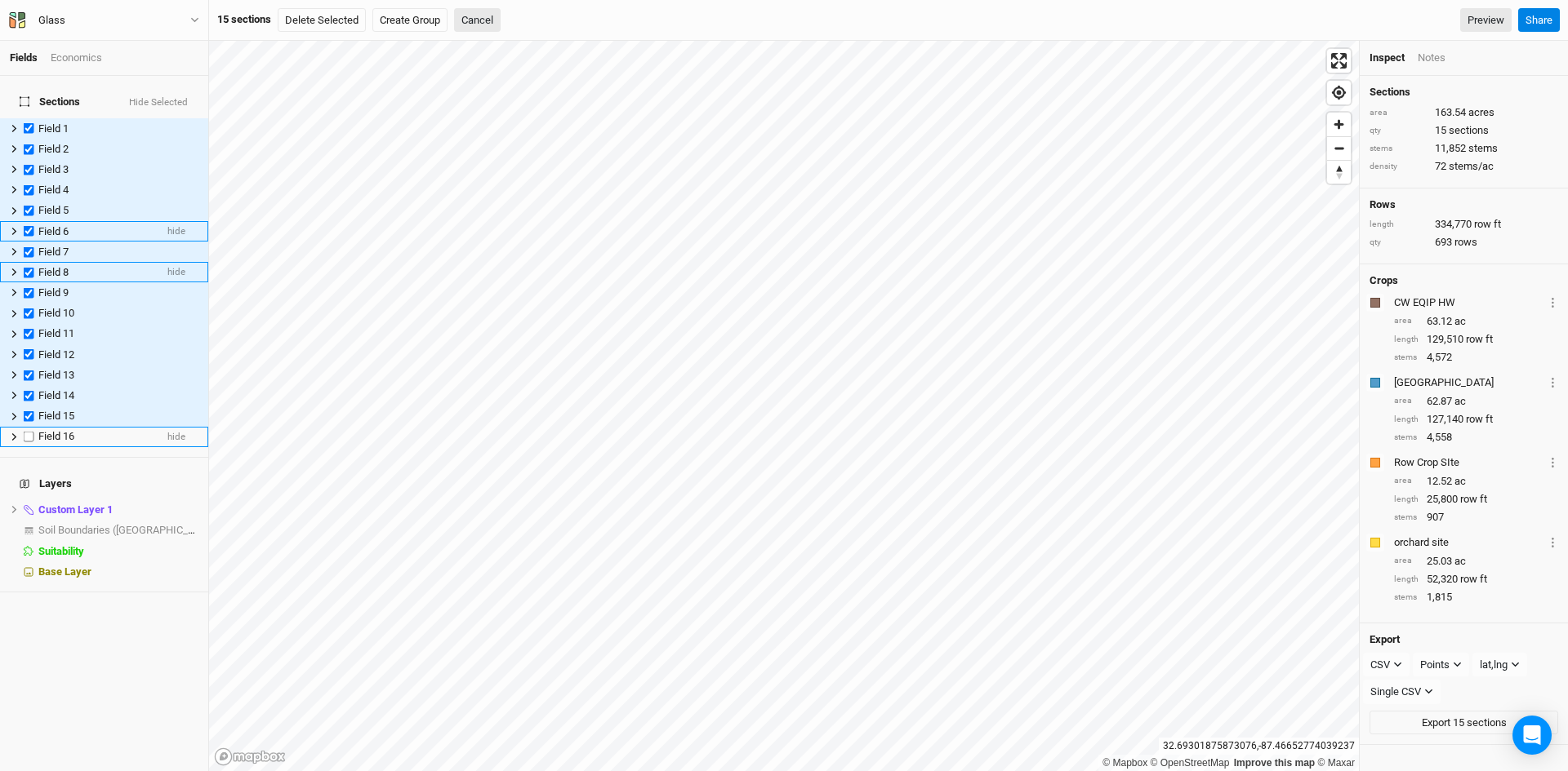
click at [31, 427] on label at bounding box center [28, 436] width 20 height 20
click at [31, 431] on input "checkbox" at bounding box center [28, 436] width 11 height 11
checkbox input "true"
click at [1396, 665] on icon "button" at bounding box center [1397, 664] width 9 height 9
click at [1397, 663] on span "JSON" at bounding box center [1400, 671] width 34 height 18
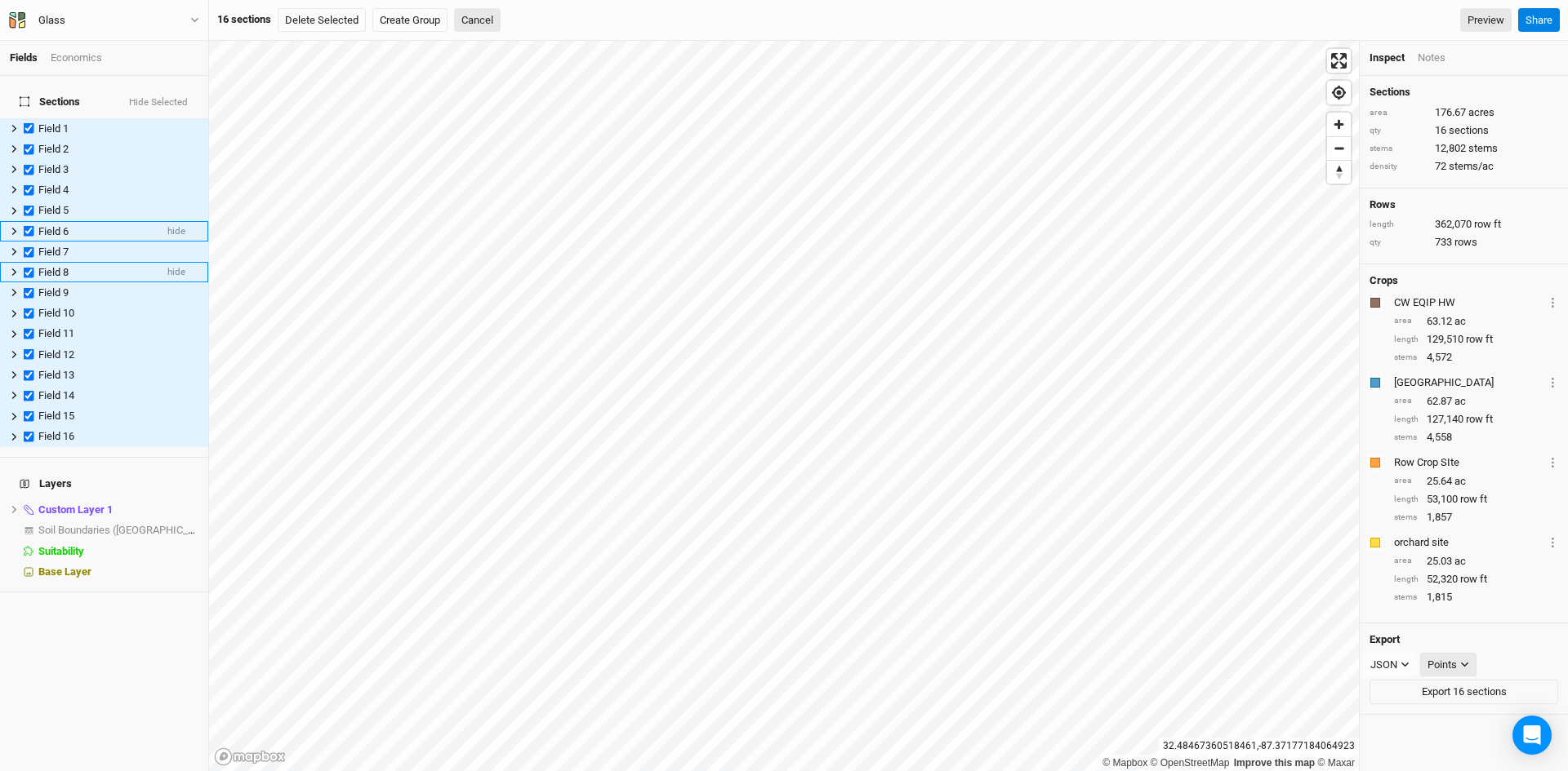
click at [1455, 661] on div "Points" at bounding box center [1441, 665] width 29 height 16
click at [1462, 743] on span "Boundary" at bounding box center [1468, 747] width 56 height 18
click at [1441, 687] on button "Export 16 sections" at bounding box center [1463, 692] width 189 height 24
click at [189, 19] on button "Glass" at bounding box center [104, 20] width 192 height 18
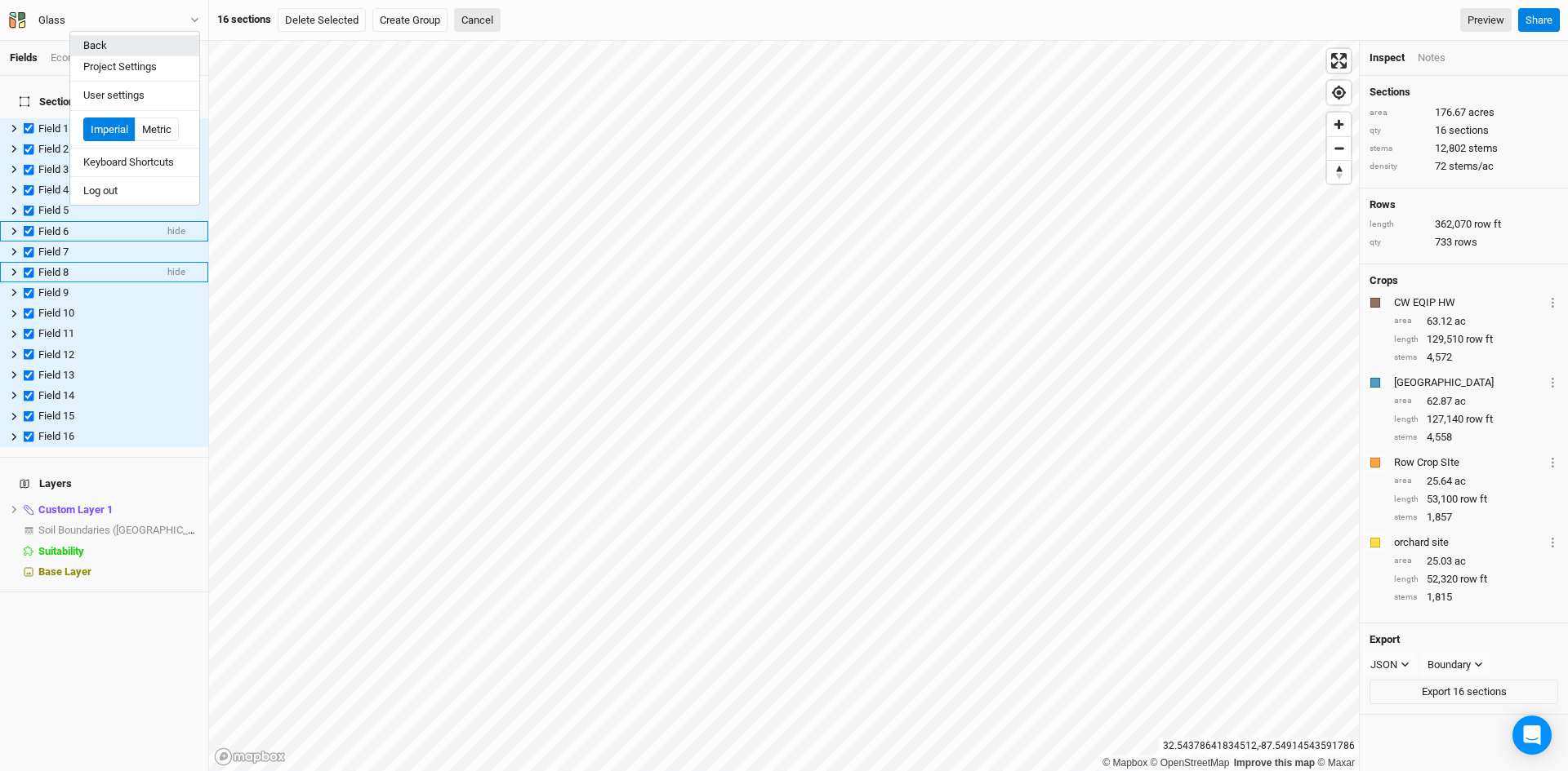
click at [113, 44] on button "Back" at bounding box center [135, 45] width 129 height 21
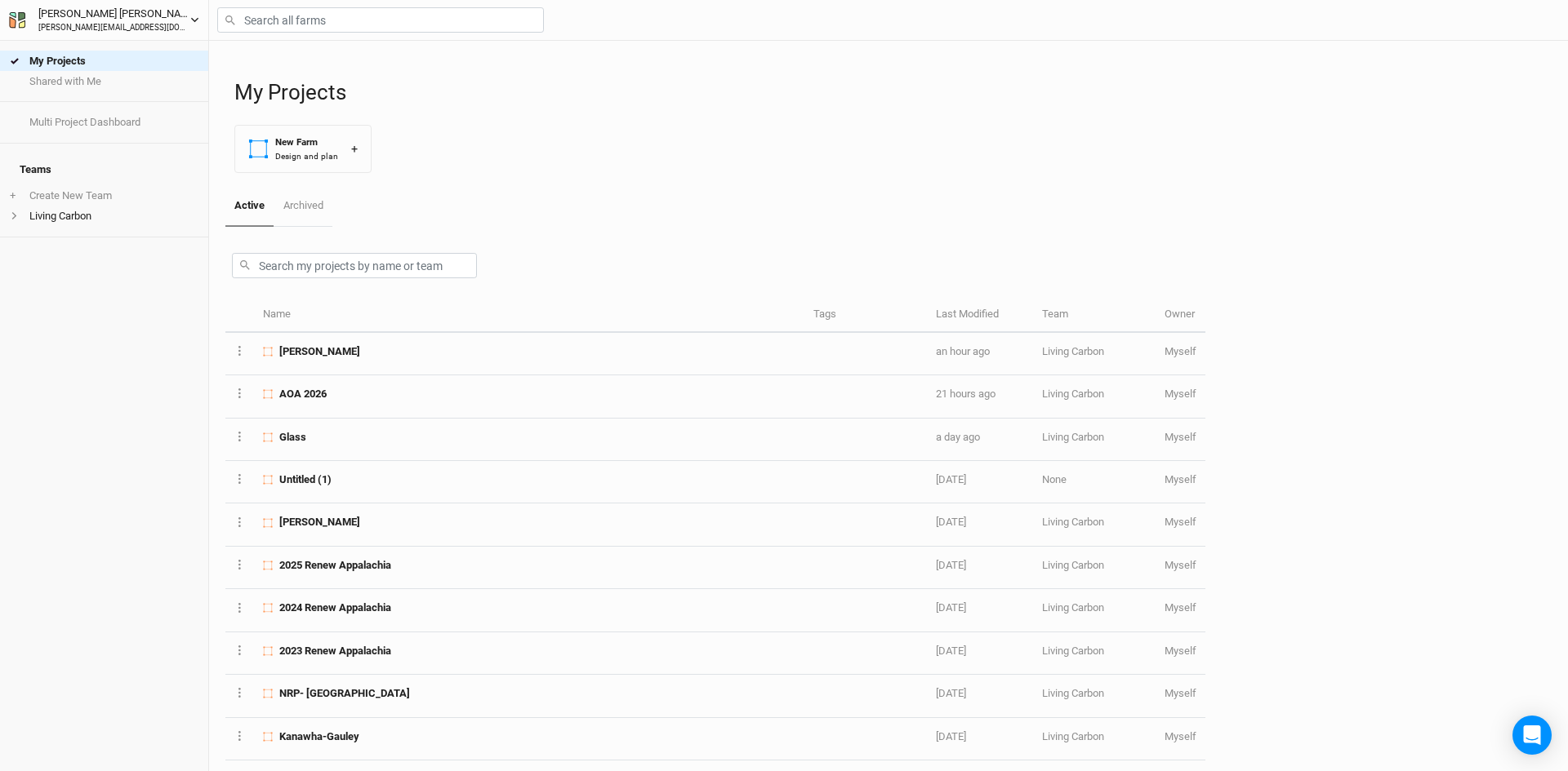
click at [196, 19] on icon "button" at bounding box center [195, 20] width 8 height 5
drag, startPoint x: 167, startPoint y: 325, endPoint x: 160, endPoint y: 305, distance: 21.2
click at [166, 325] on div "My Projects Shared with Me Multi Project Dashboard Teams + Create New Team Livi…" at bounding box center [104, 405] width 208 height 730
click at [81, 65] on link "My Projects" at bounding box center [104, 60] width 208 height 20
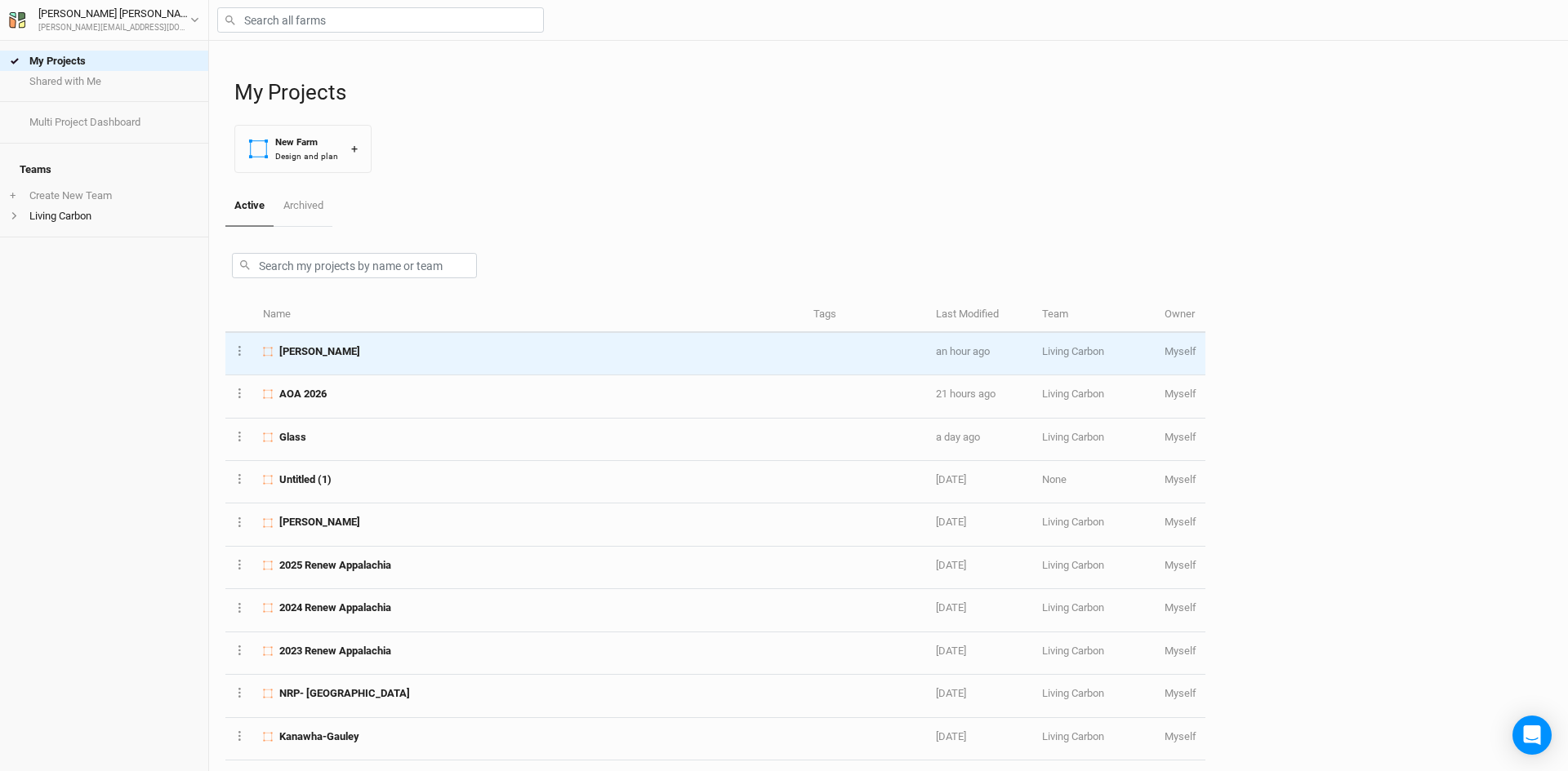
click at [321, 350] on div "[PERSON_NAME]" at bounding box center [528, 351] width 531 height 15
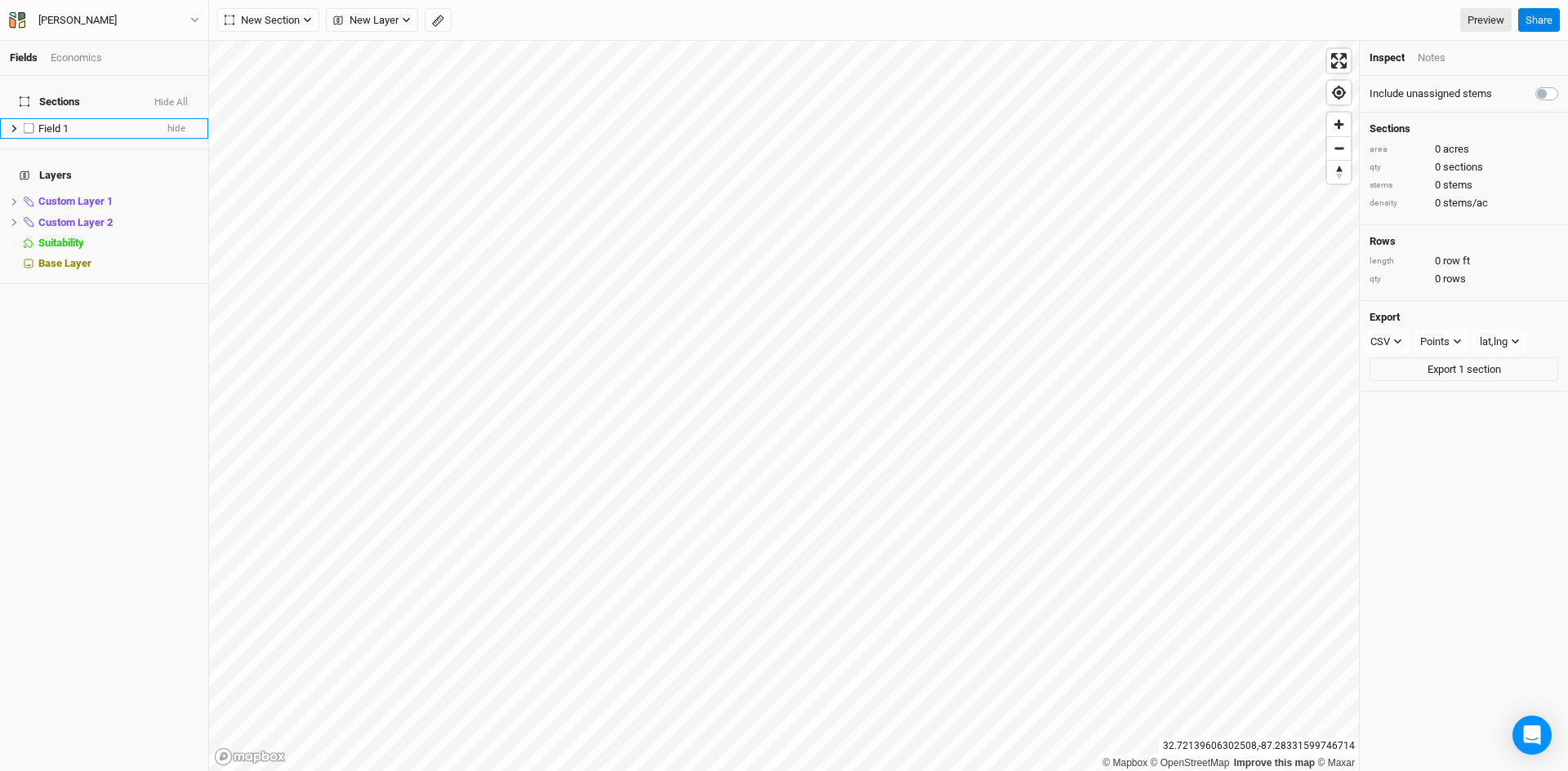
click at [54, 123] on span "Field 1" at bounding box center [53, 129] width 30 height 13
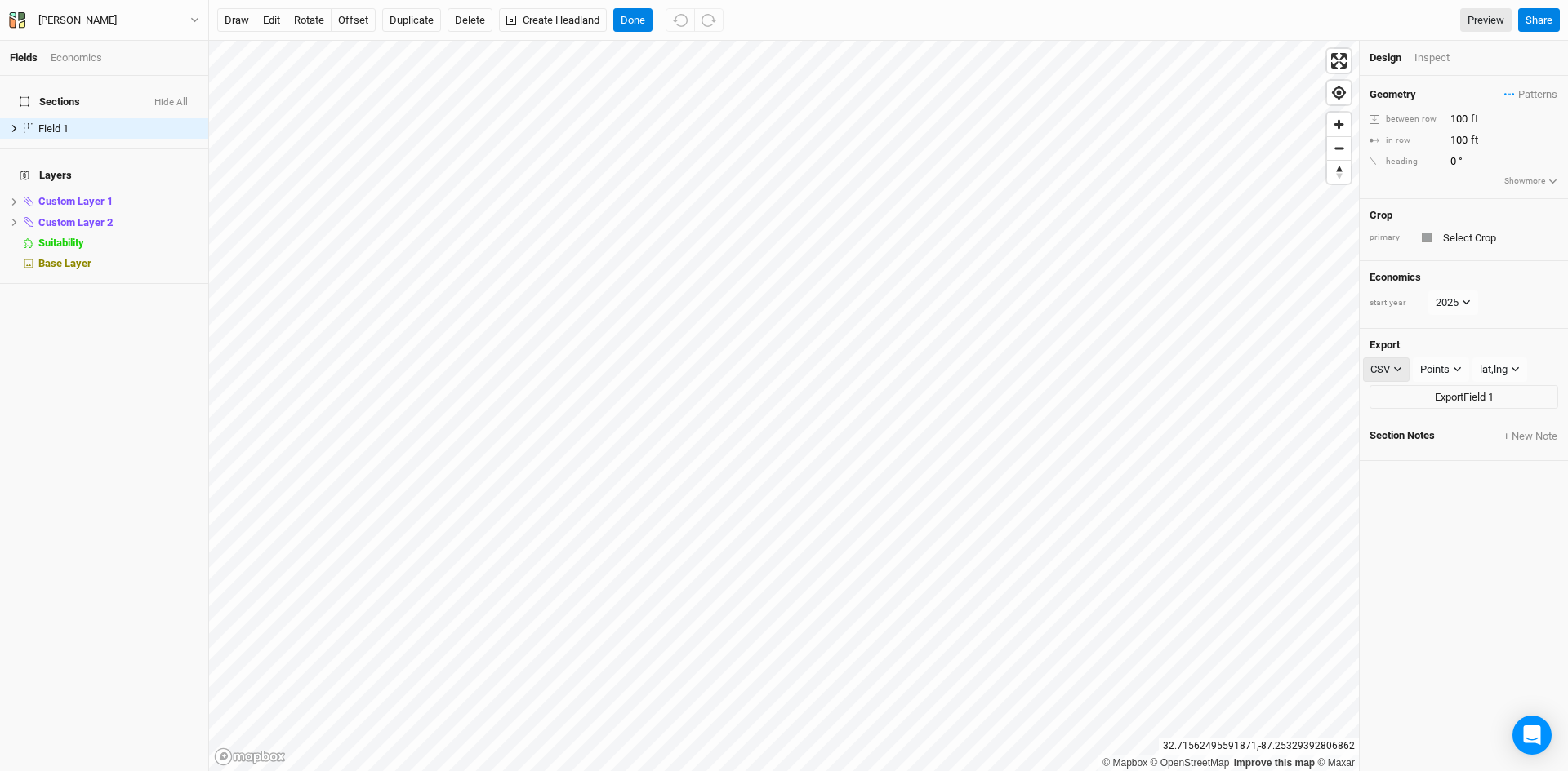
click at [1387, 365] on div "CSV" at bounding box center [1379, 370] width 19 height 16
click at [1415, 426] on span "JSON" at bounding box center [1400, 429] width 34 height 18
click at [1446, 365] on div "Points" at bounding box center [1441, 370] width 29 height 16
click at [1463, 447] on span "Boundary" at bounding box center [1468, 454] width 56 height 18
click at [1442, 400] on button "Export Field 1" at bounding box center [1463, 397] width 189 height 24
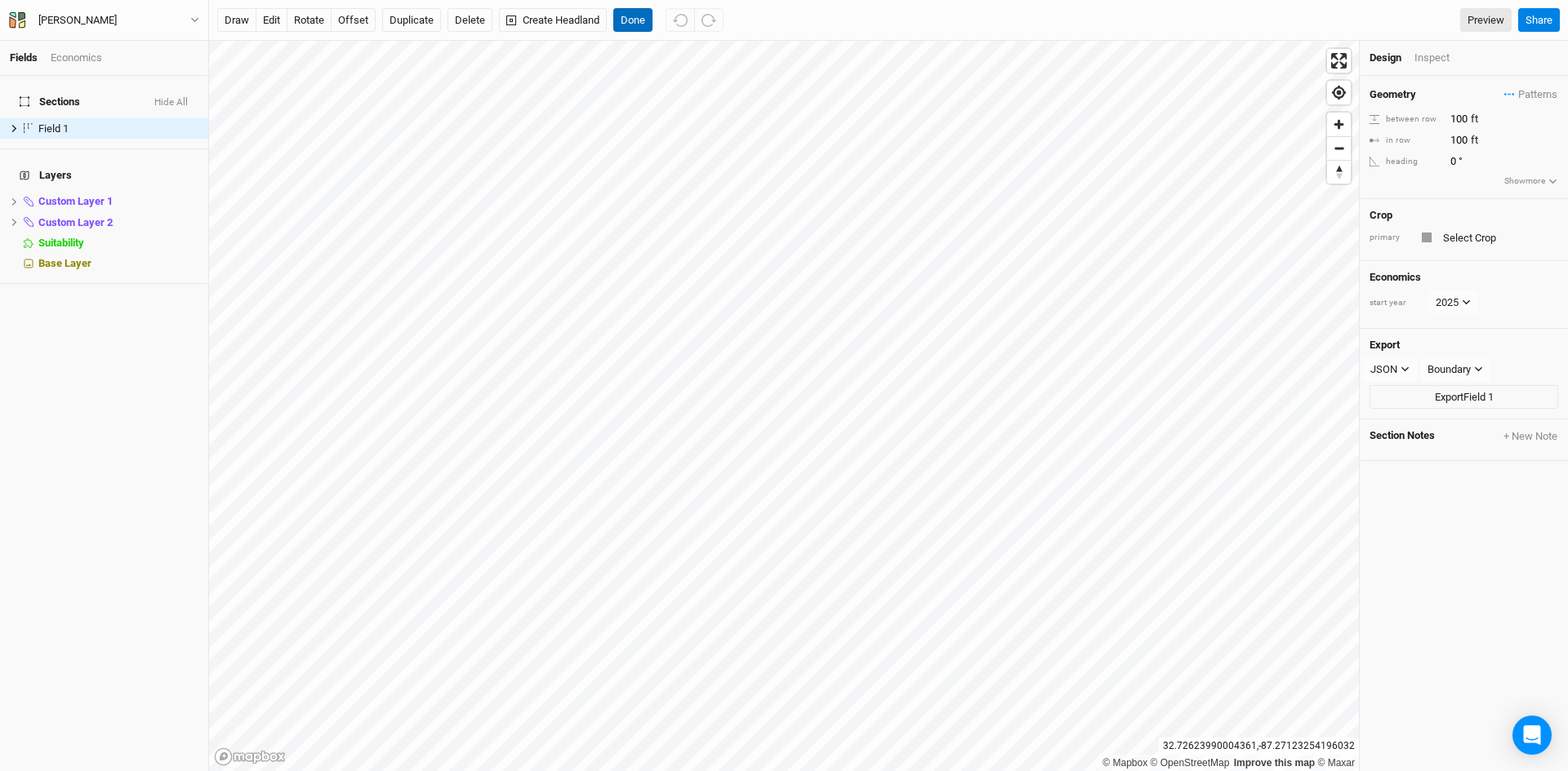
click at [638, 22] on button "Done" at bounding box center [632, 19] width 39 height 24
